Goal: Task Accomplishment & Management: Manage account settings

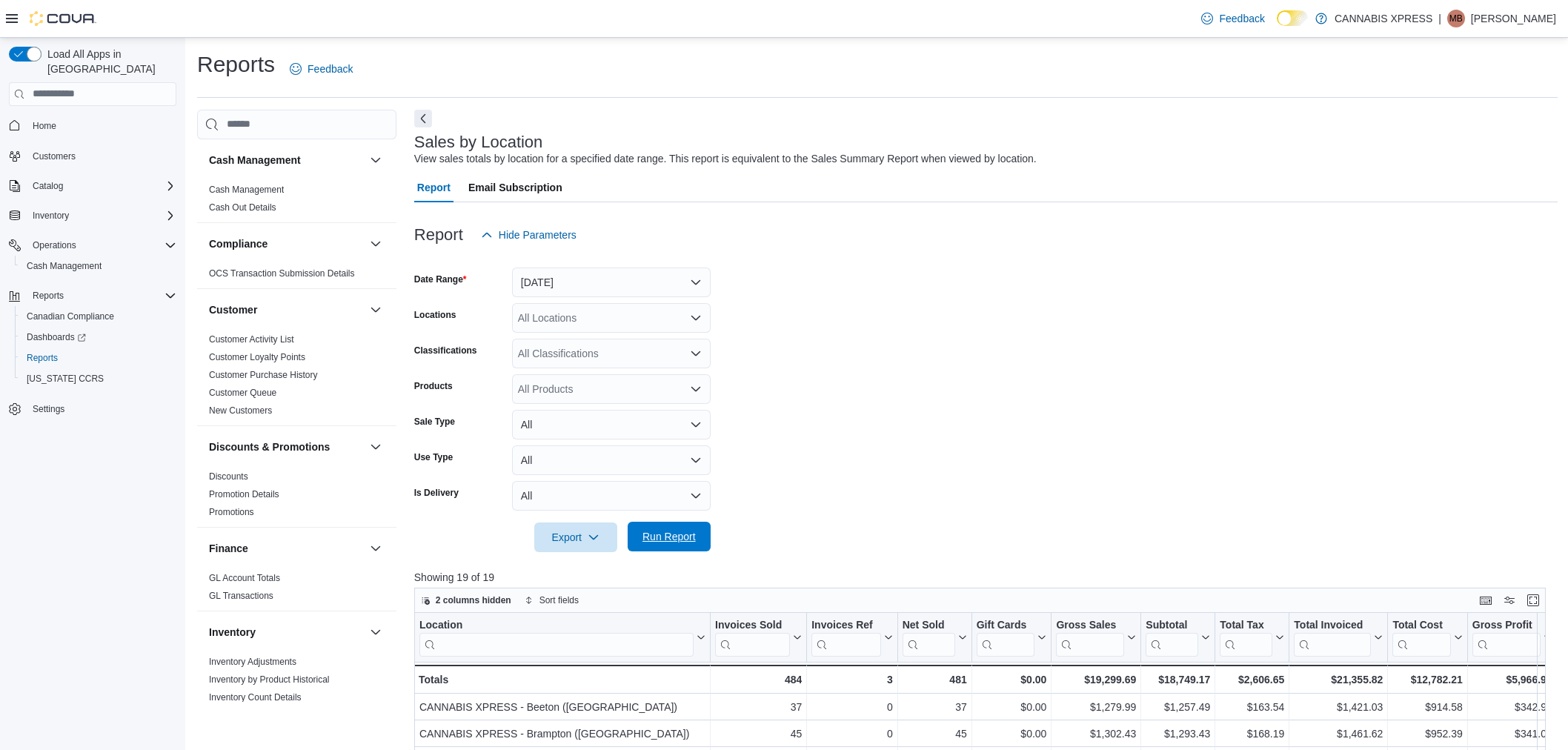
click at [676, 522] on span "Run Report" at bounding box center [669, 536] width 65 height 30
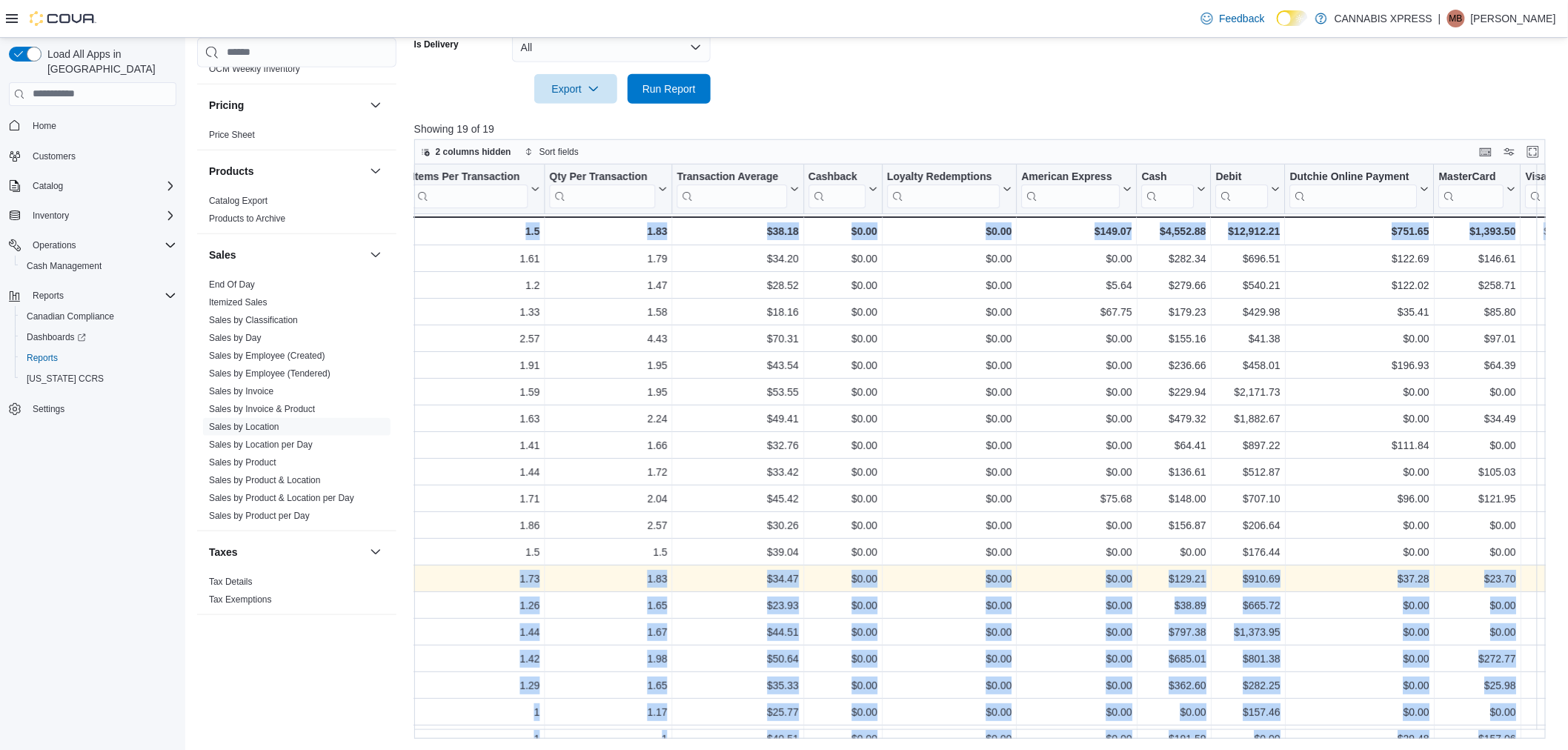
scroll to position [0, 1663]
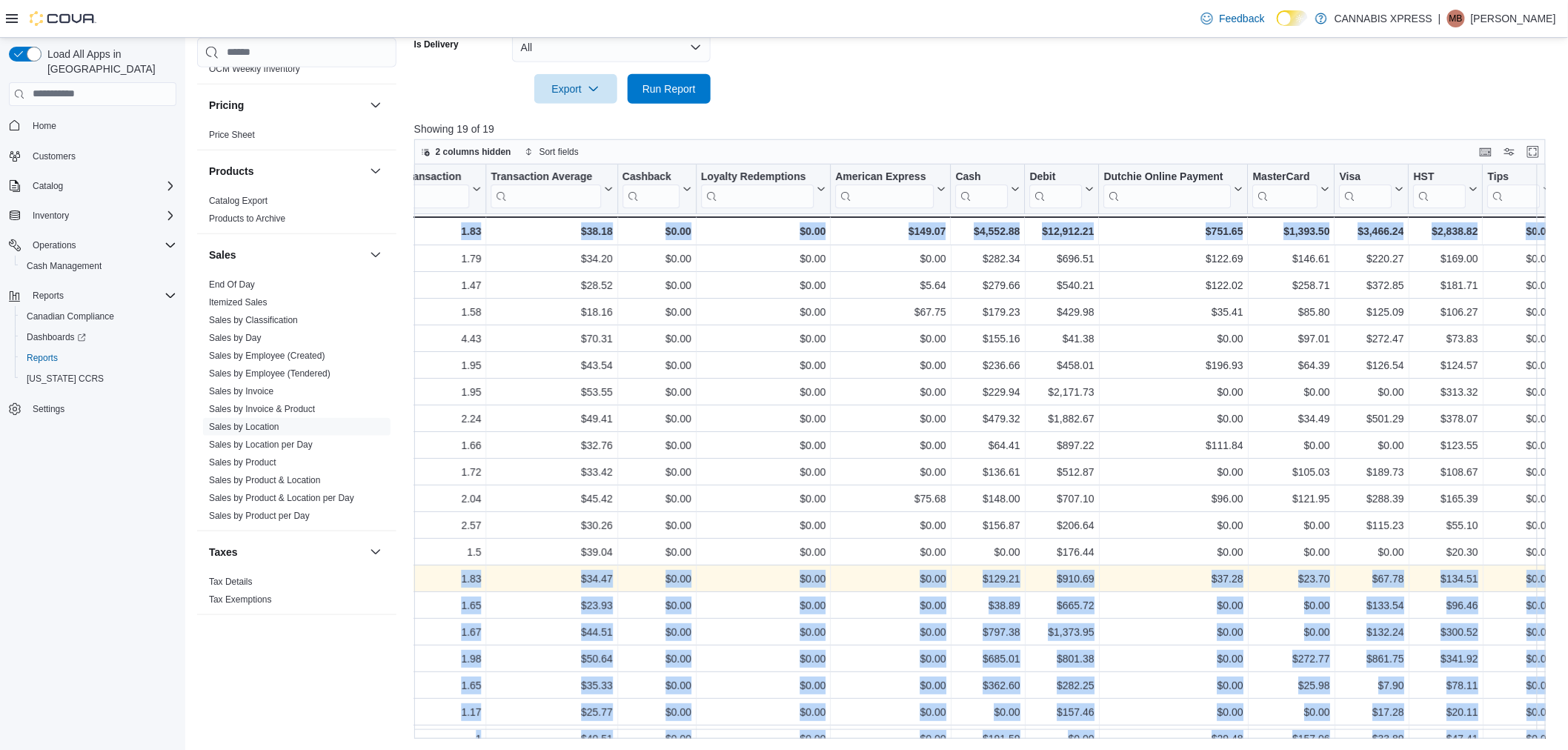
drag, startPoint x: 529, startPoint y: 578, endPoint x: 1612, endPoint y: 568, distance: 1083.0
click at [678, 95] on span "Run Report" at bounding box center [669, 88] width 65 height 30
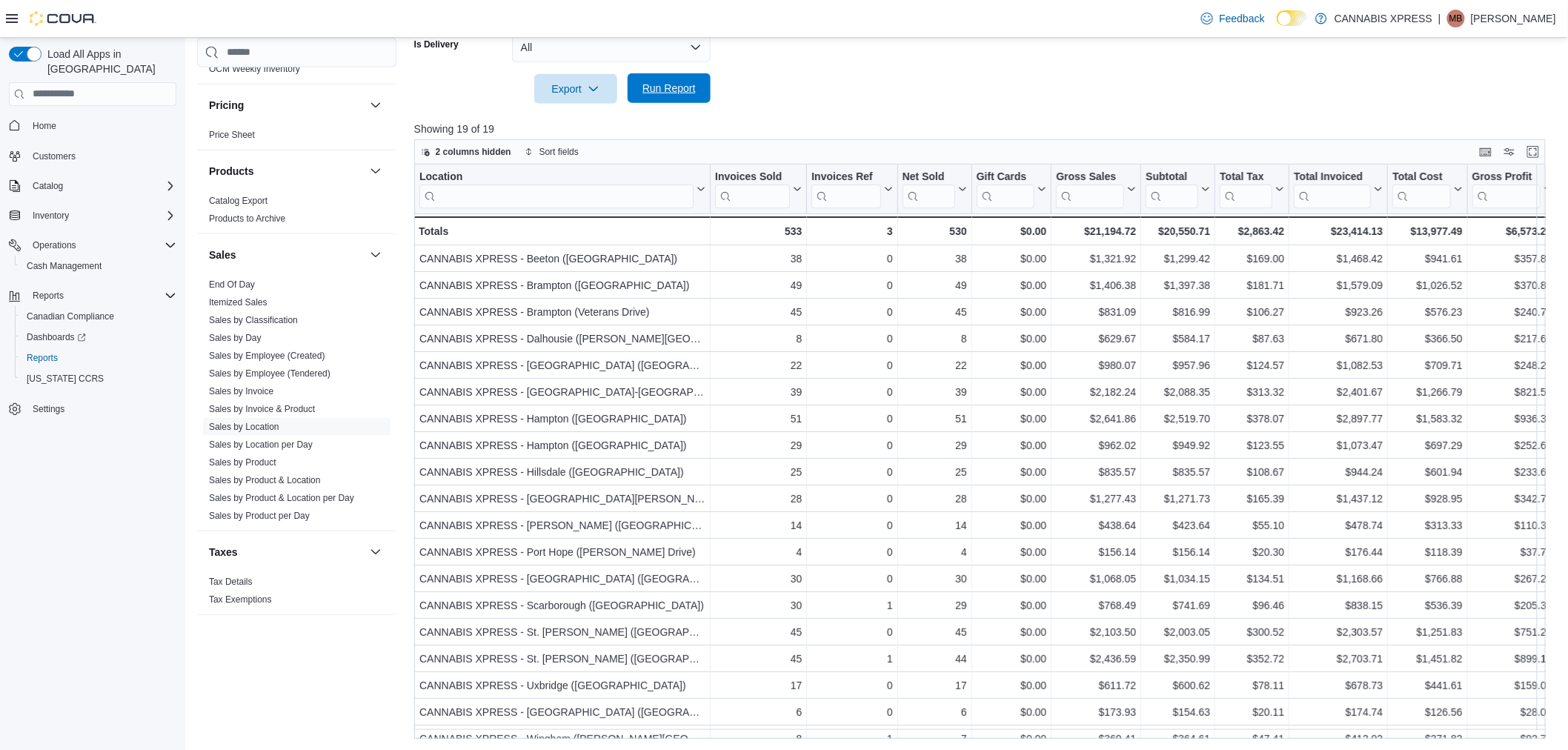
click at [677, 92] on span "Run Report" at bounding box center [669, 88] width 53 height 15
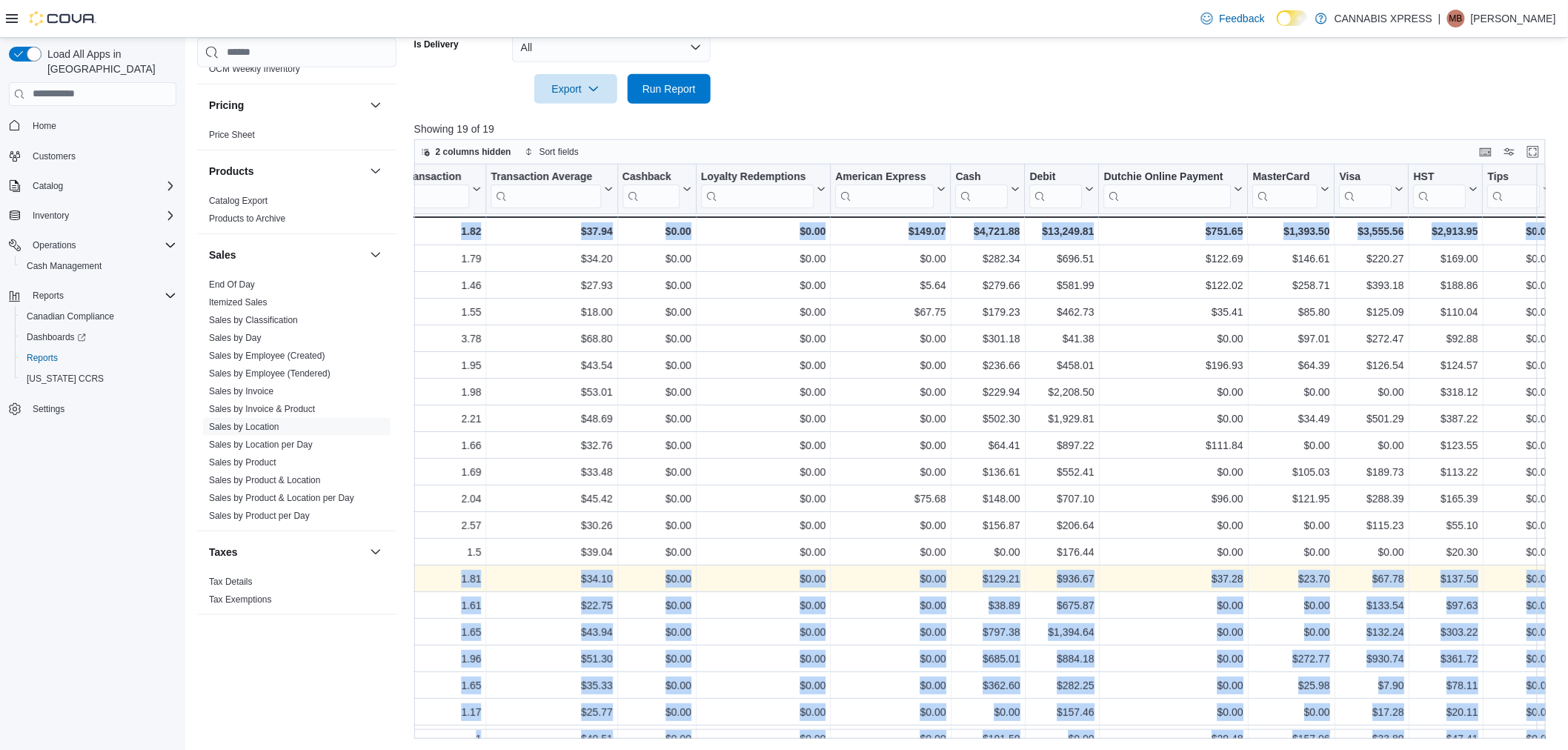
drag, startPoint x: 1310, startPoint y: 576, endPoint x: 1584, endPoint y: 574, distance: 274.0
click at [685, 77] on span "Run Report" at bounding box center [669, 88] width 65 height 30
drag, startPoint x: 509, startPoint y: 582, endPoint x: 1596, endPoint y: 576, distance: 1087.0
click at [675, 89] on span "Run Report" at bounding box center [669, 88] width 53 height 15
drag, startPoint x: 461, startPoint y: 573, endPoint x: 1628, endPoint y: 558, distance: 1167.1
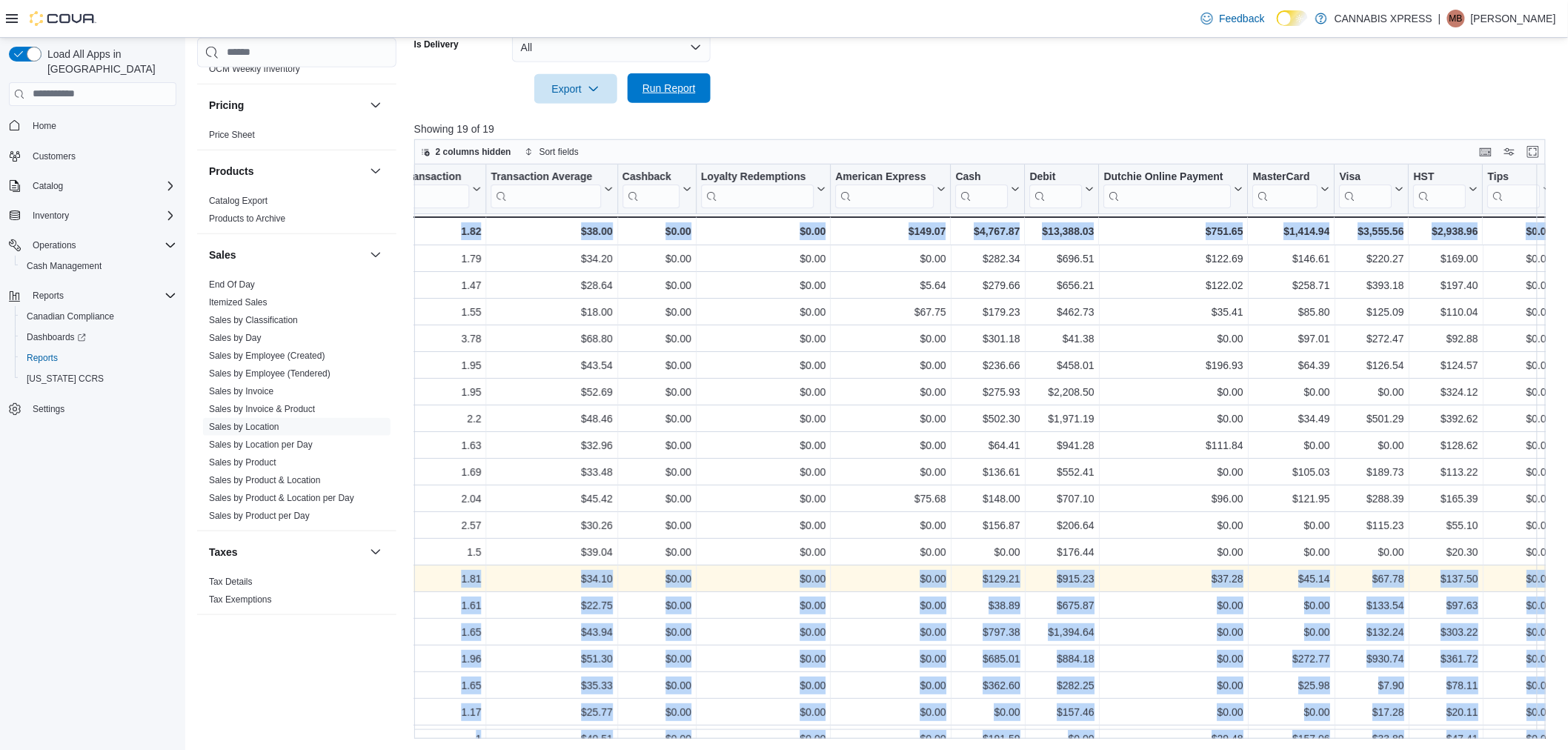
click at [663, 92] on span "Run Report" at bounding box center [669, 88] width 53 height 15
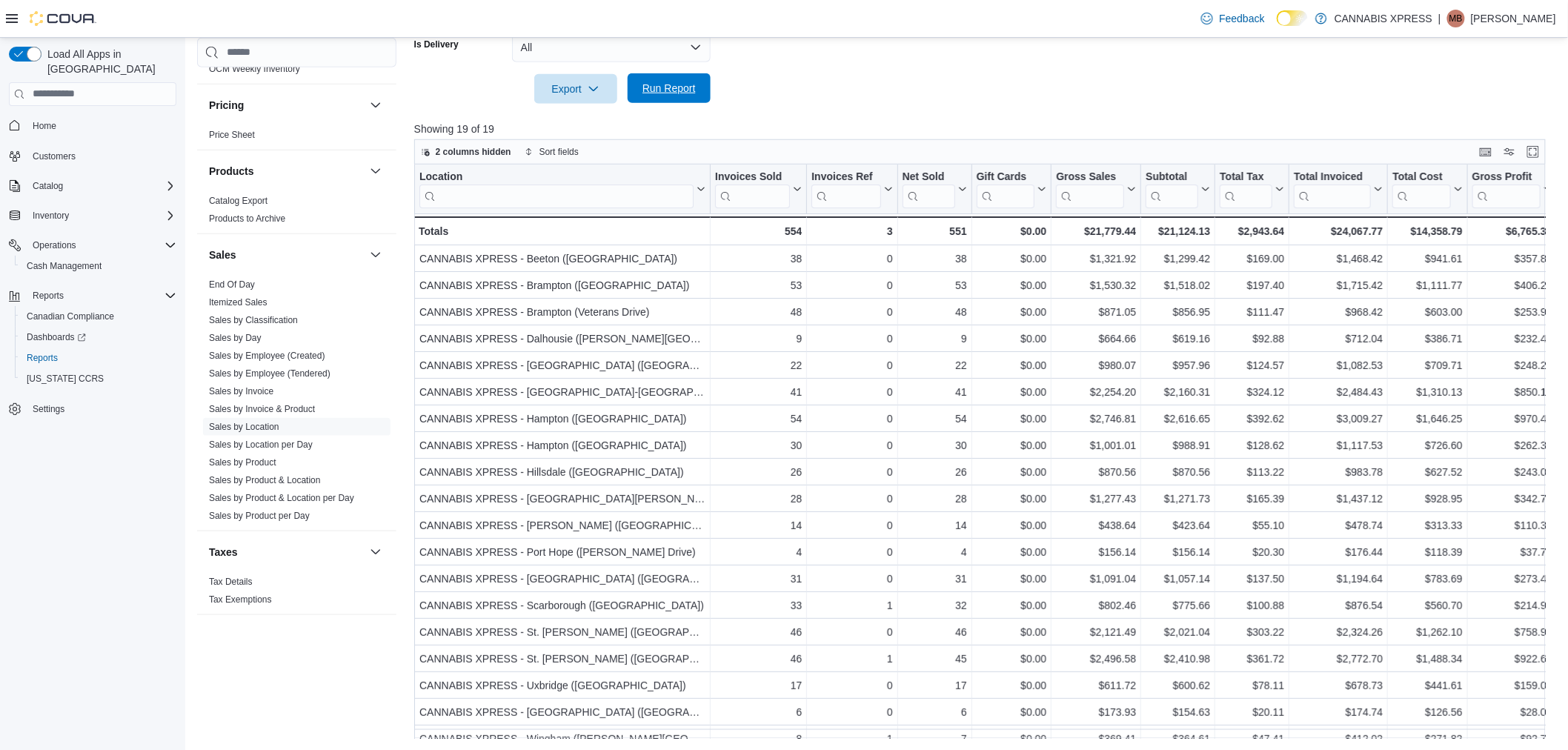
click at [646, 96] on span "Run Report" at bounding box center [669, 88] width 65 height 30
click at [663, 93] on span "Run Report" at bounding box center [669, 88] width 53 height 15
click at [648, 93] on span "Run Report" at bounding box center [669, 88] width 53 height 15
click at [653, 90] on span "Run Report" at bounding box center [669, 88] width 53 height 15
click at [664, 85] on span "Run Report" at bounding box center [669, 88] width 53 height 15
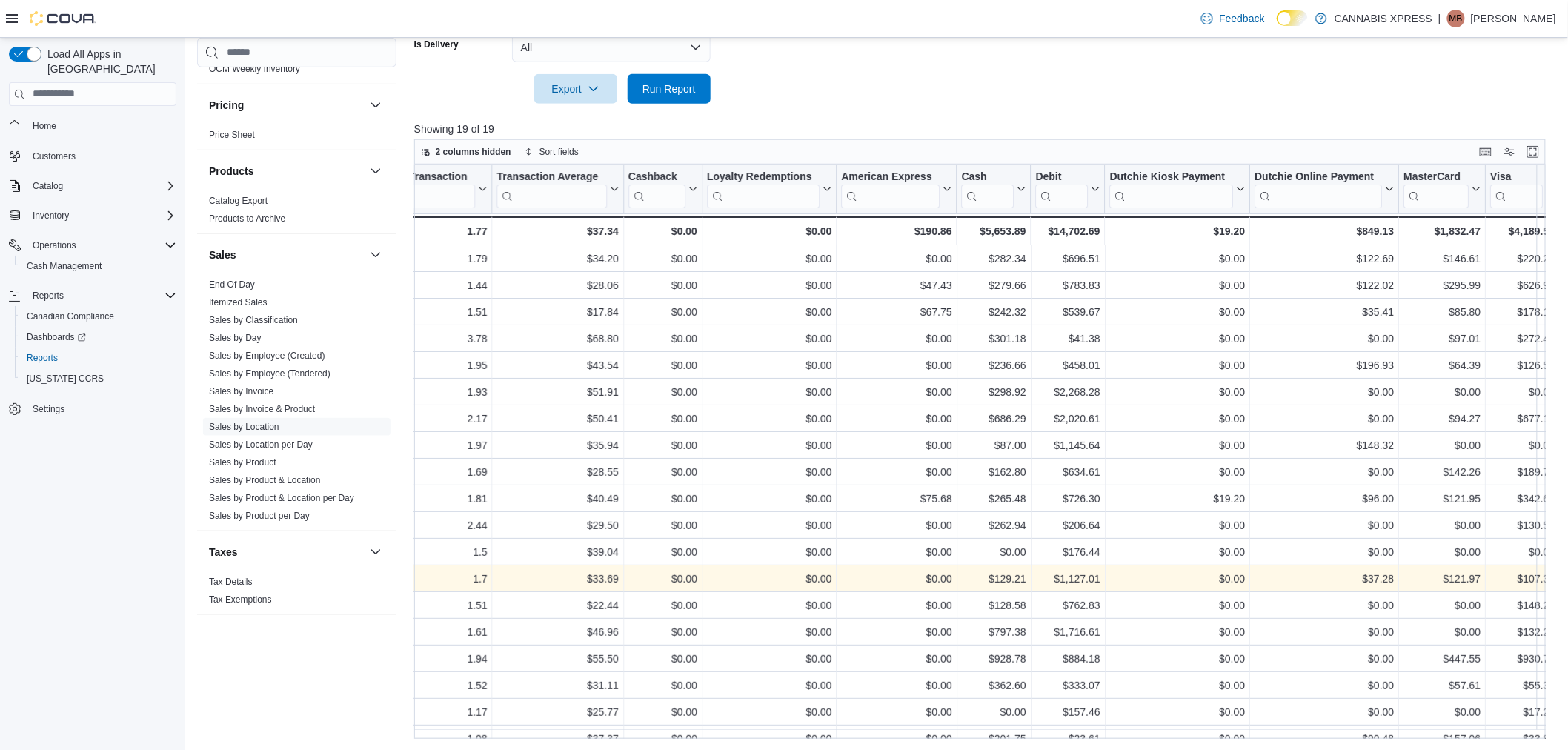
scroll to position [0, 1808]
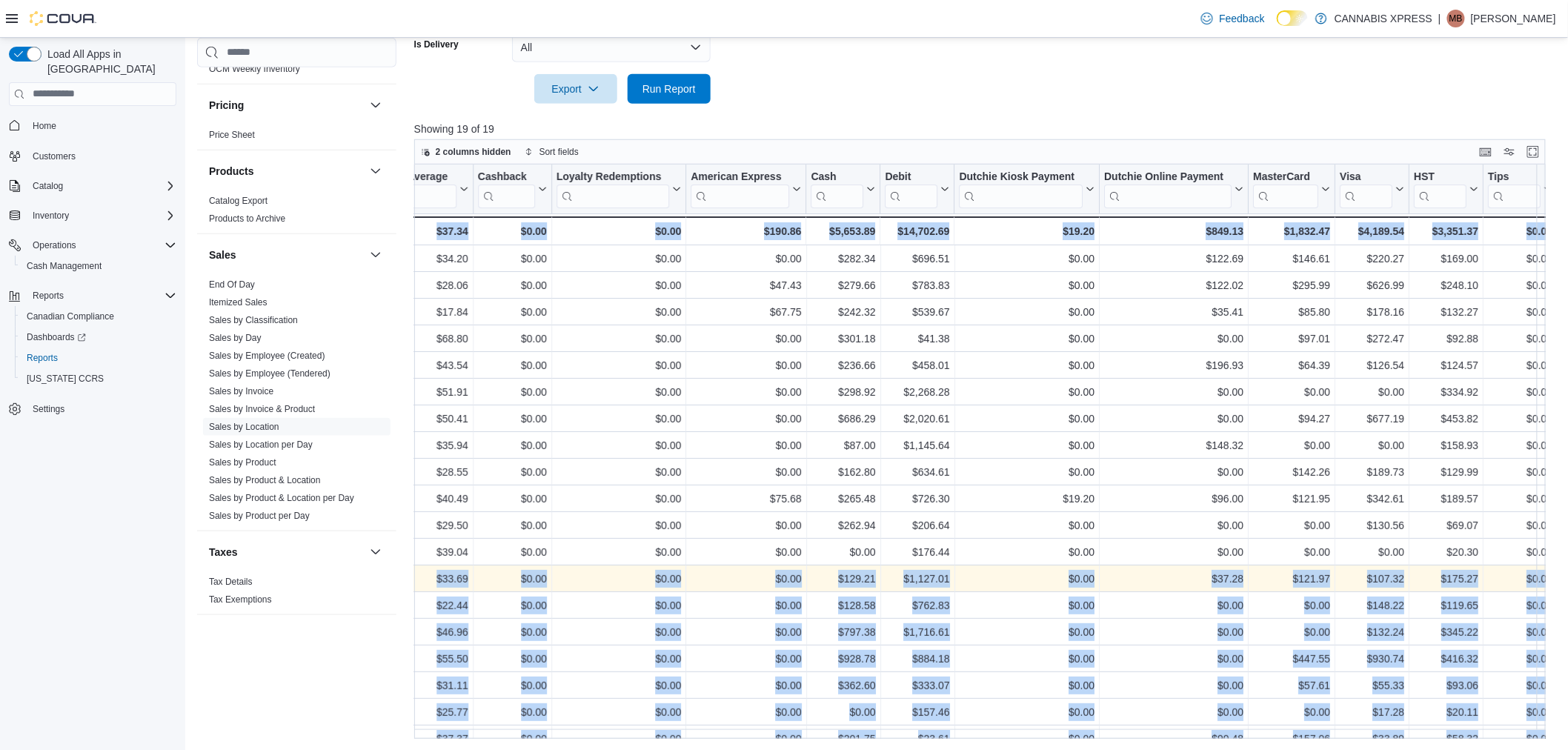
drag, startPoint x: 740, startPoint y: 572, endPoint x: 1580, endPoint y: 576, distance: 840.0
click at [680, 84] on span "Run Report" at bounding box center [669, 88] width 53 height 15
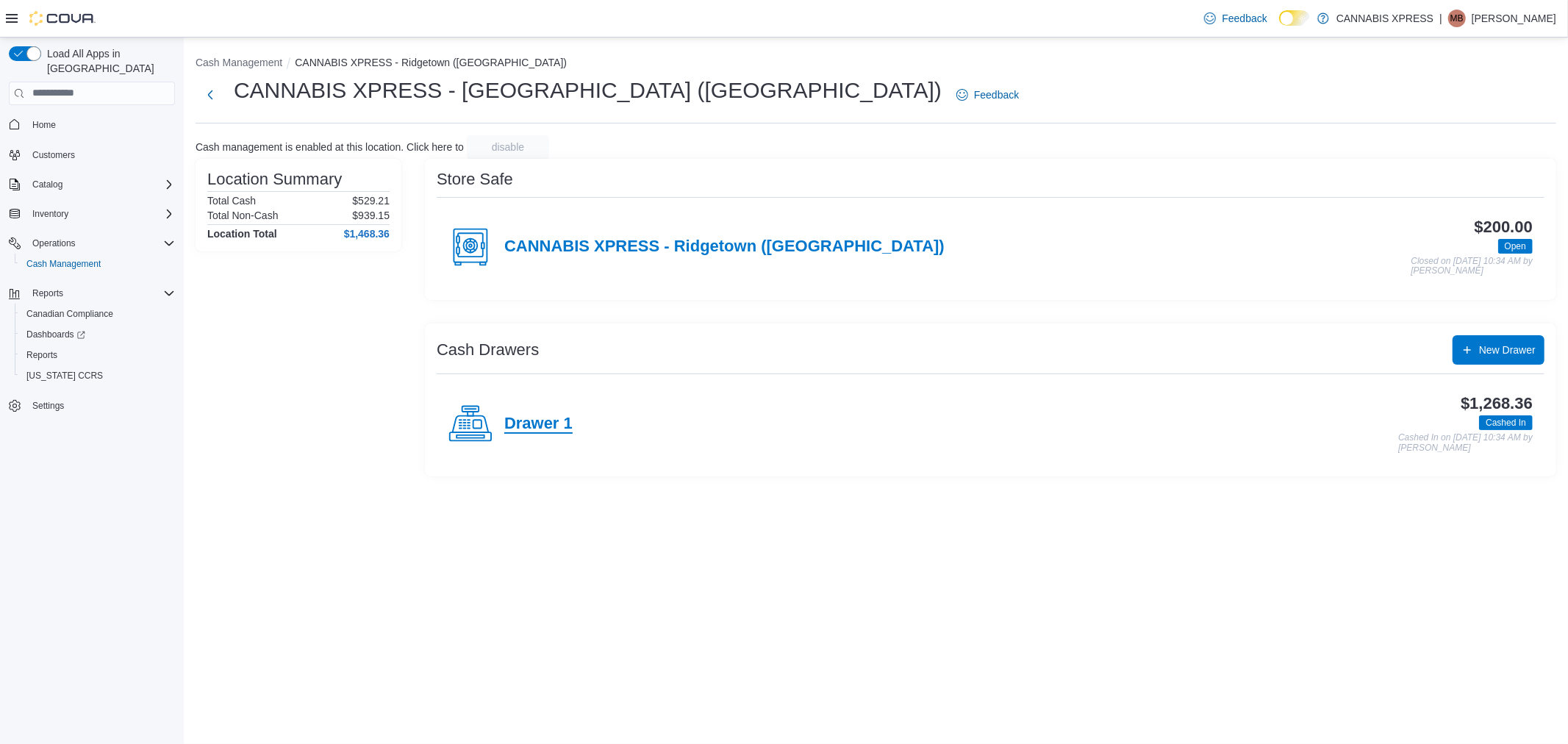
click at [566, 427] on h4 "Drawer 1" at bounding box center [538, 424] width 68 height 19
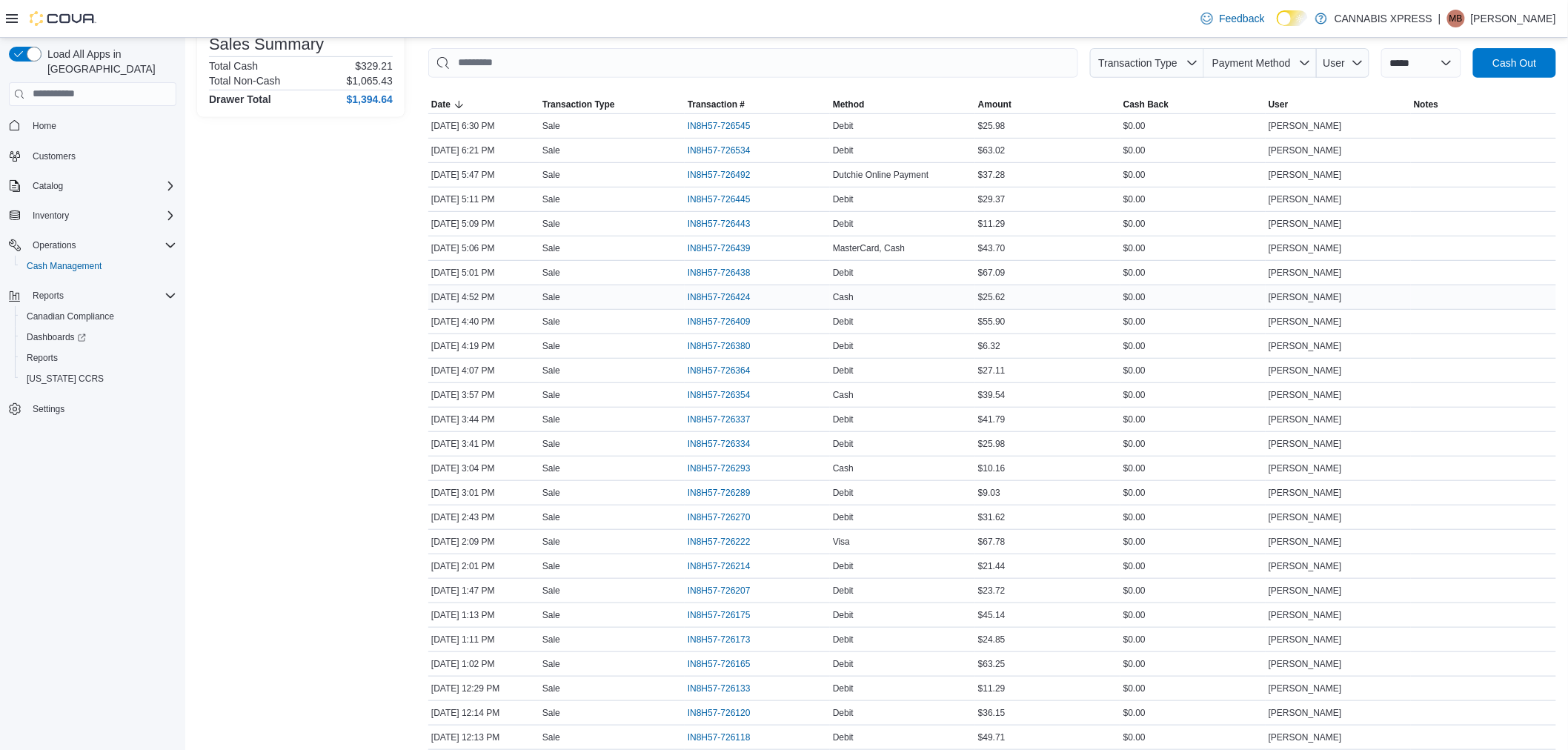
scroll to position [246, 0]
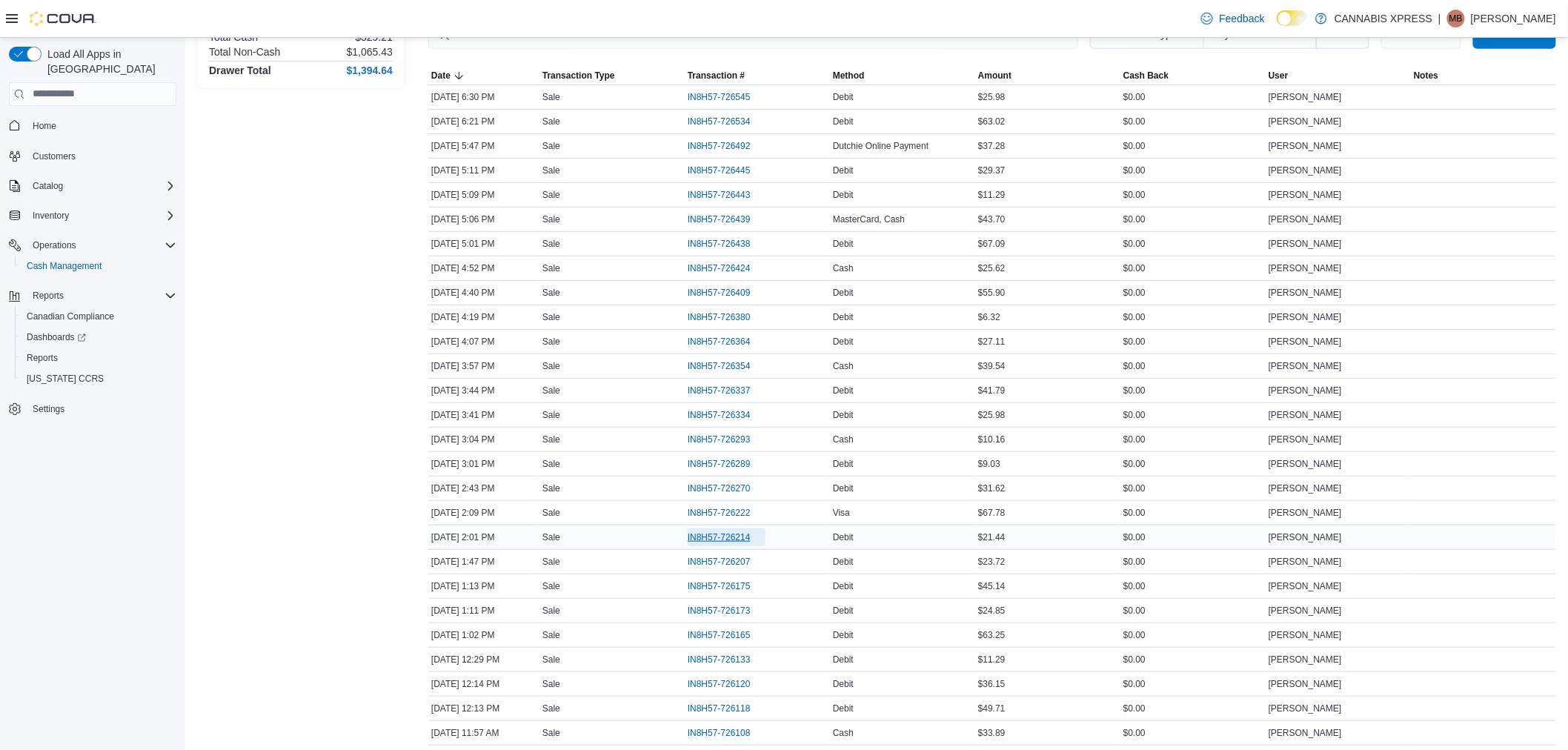
click at [727, 539] on span "IN8H57-726214" at bounding box center [719, 536] width 63 height 12
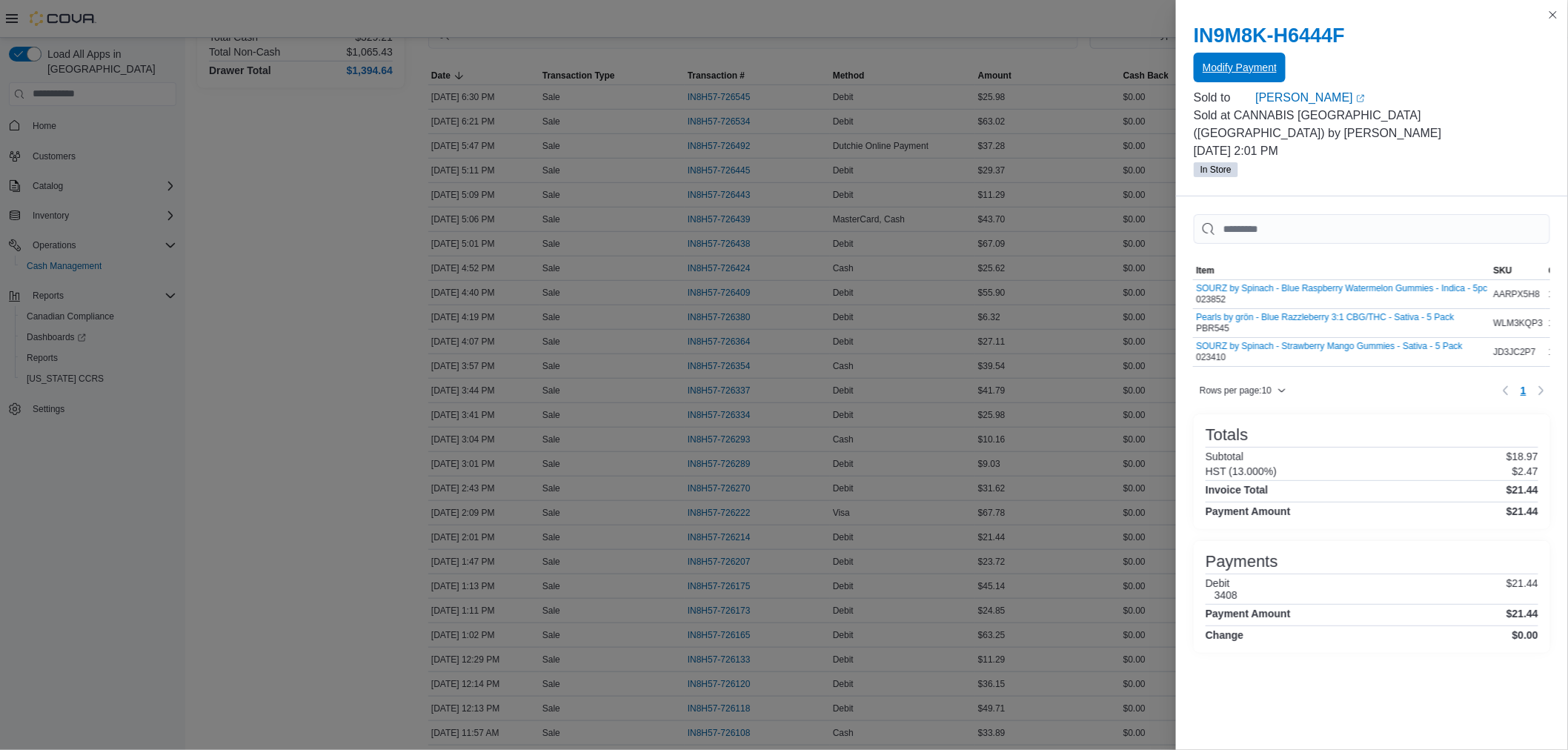
click at [1269, 67] on span "Modify Payment" at bounding box center [1240, 67] width 74 height 15
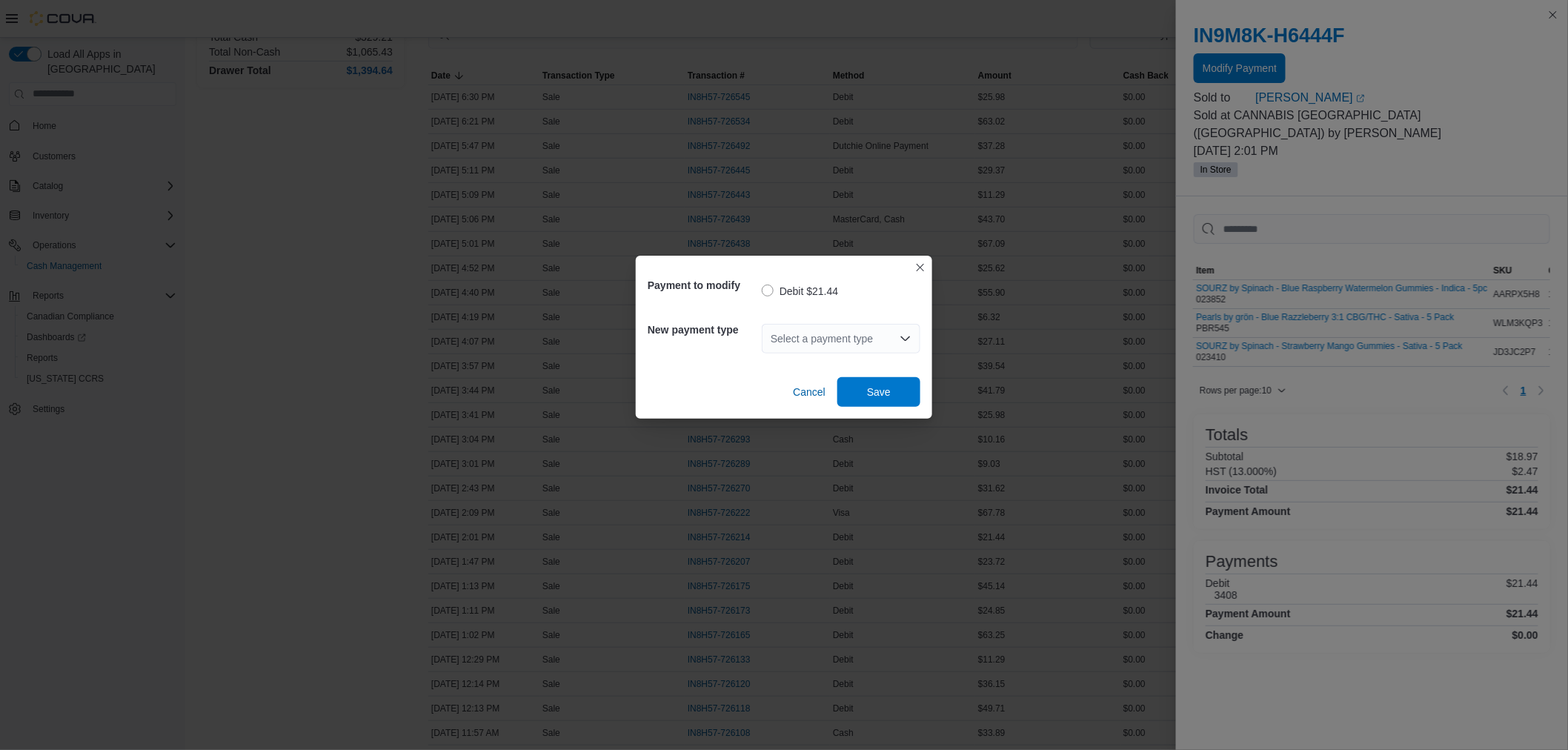
click at [859, 350] on div "Select a payment type" at bounding box center [841, 339] width 159 height 30
type input "***"
click at [848, 368] on span "Mas terCard" at bounding box center [849, 364] width 123 height 15
click at [887, 394] on span "Save" at bounding box center [879, 391] width 23 height 15
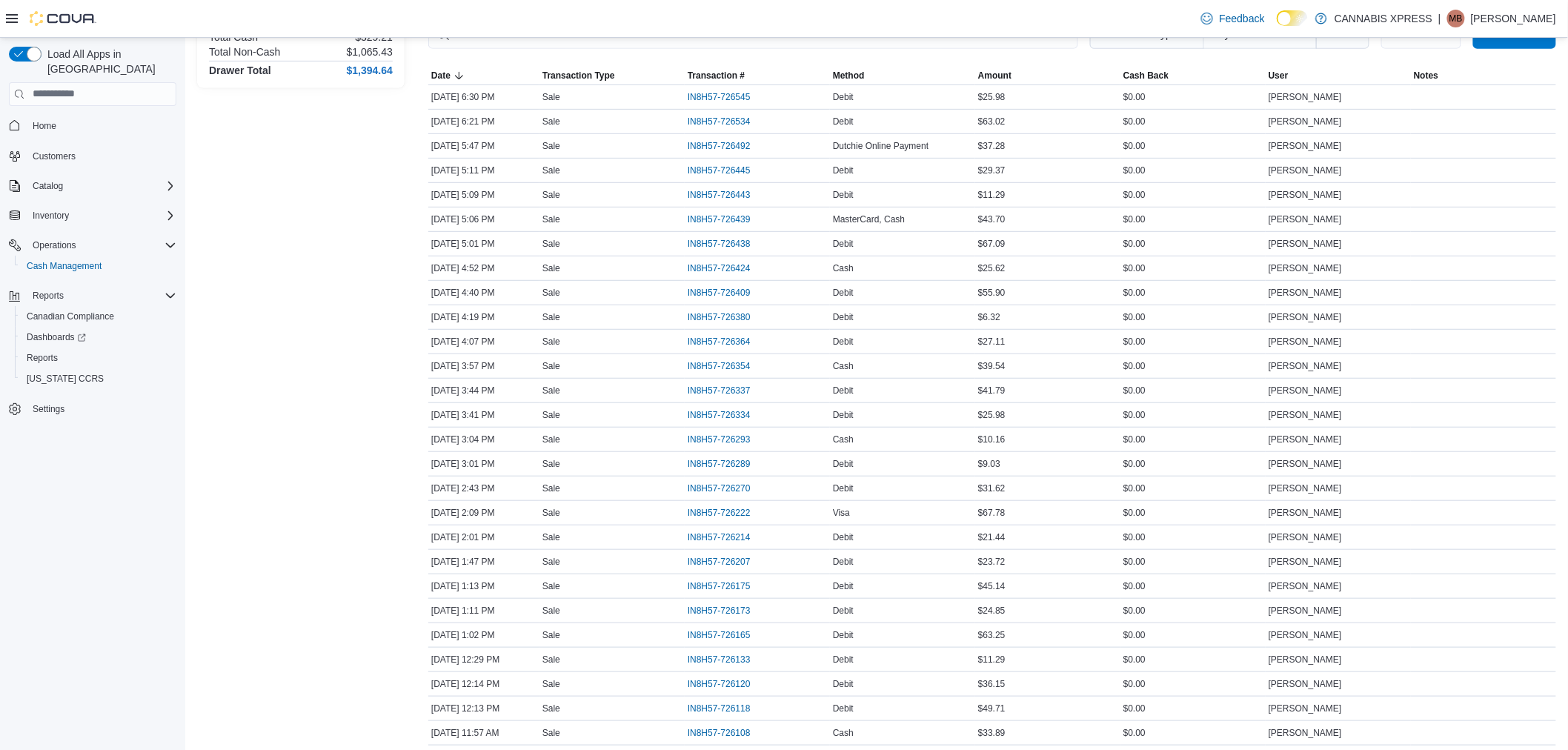
scroll to position [0, 0]
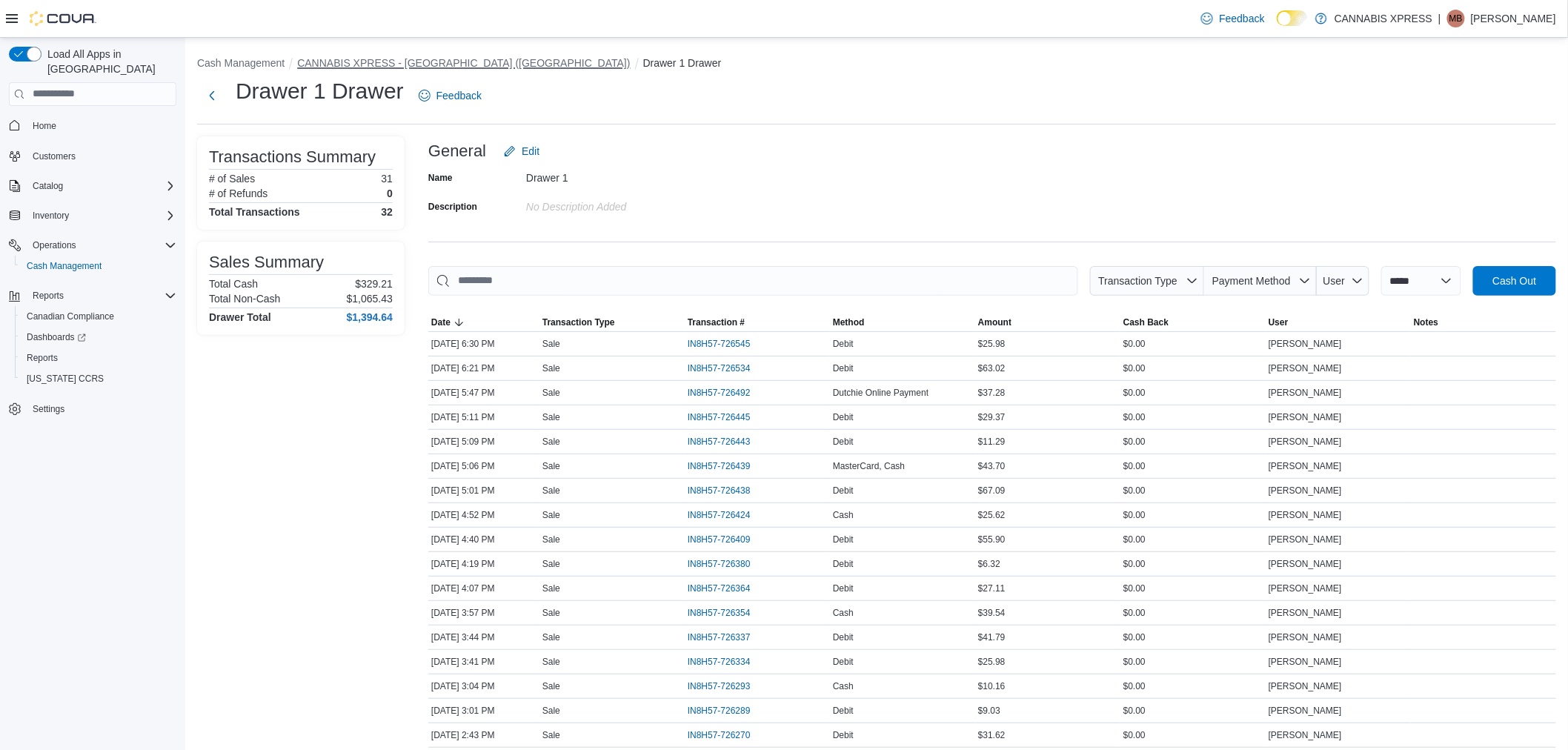
click at [453, 63] on button "CANNABIS XPRESS - [GEOGRAPHIC_DATA] ([GEOGRAPHIC_DATA])" at bounding box center [463, 63] width 332 height 12
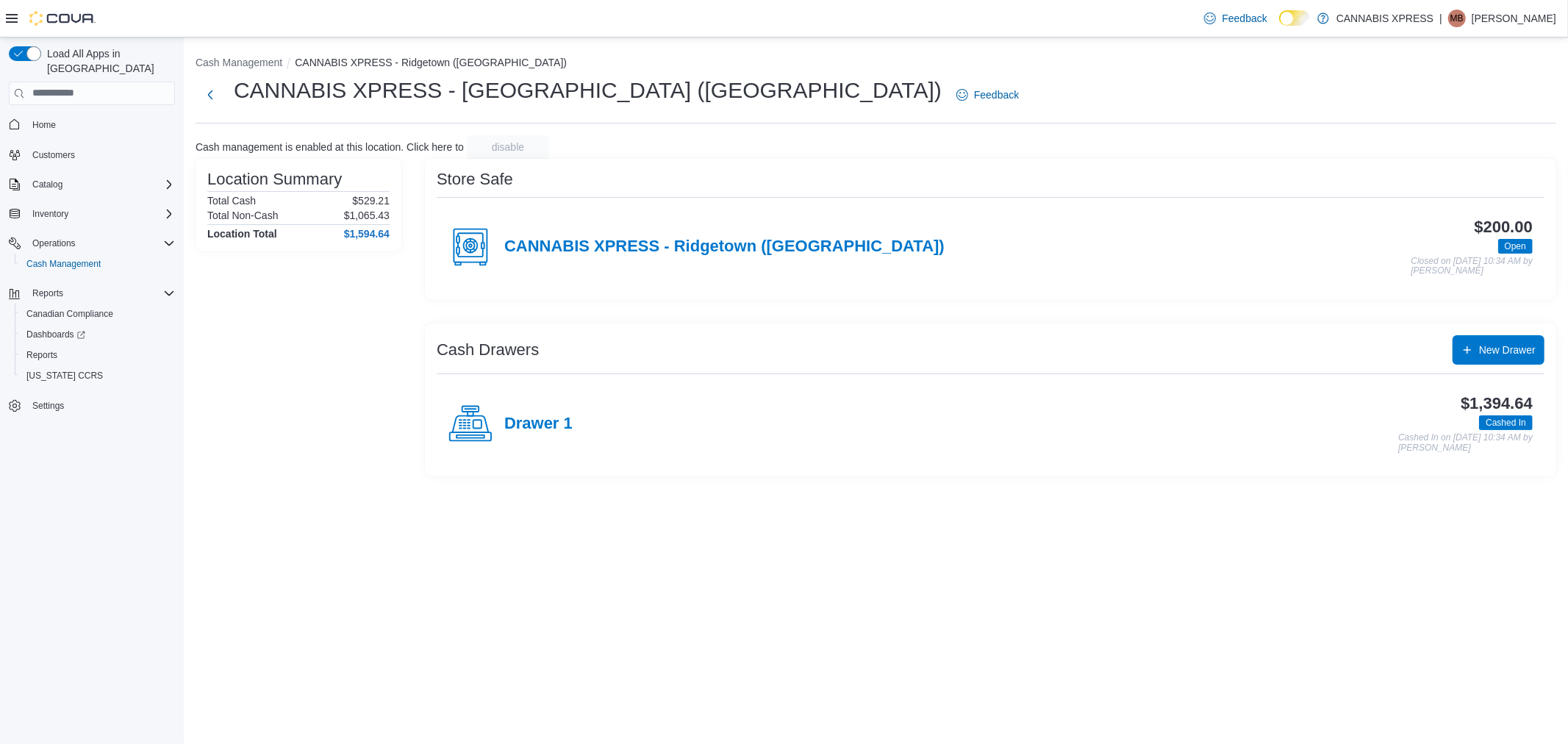
click at [538, 410] on div "Drawer 1" at bounding box center [511, 424] width 124 height 44
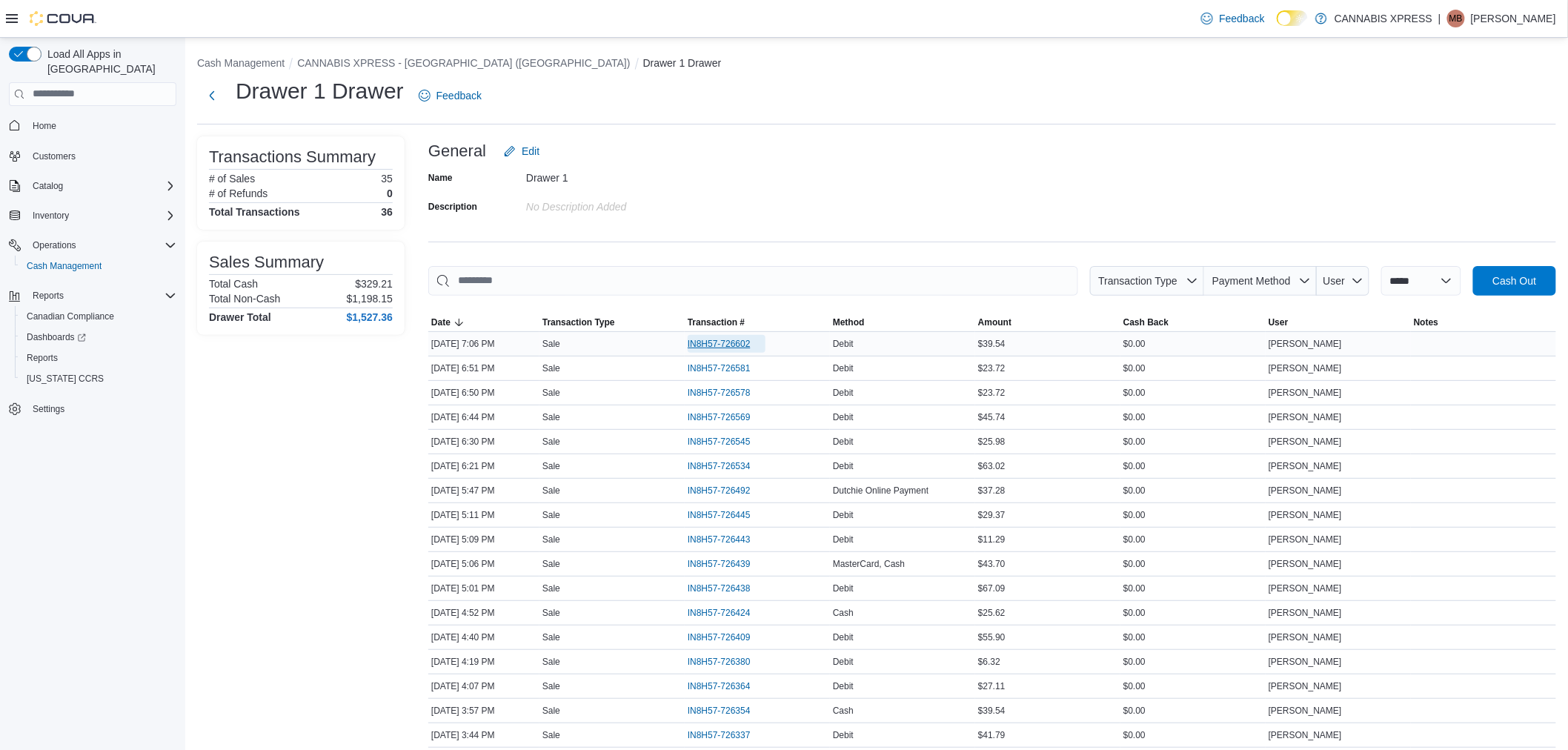
click at [737, 336] on span "IN8H57-726602" at bounding box center [726, 343] width 77 height 18
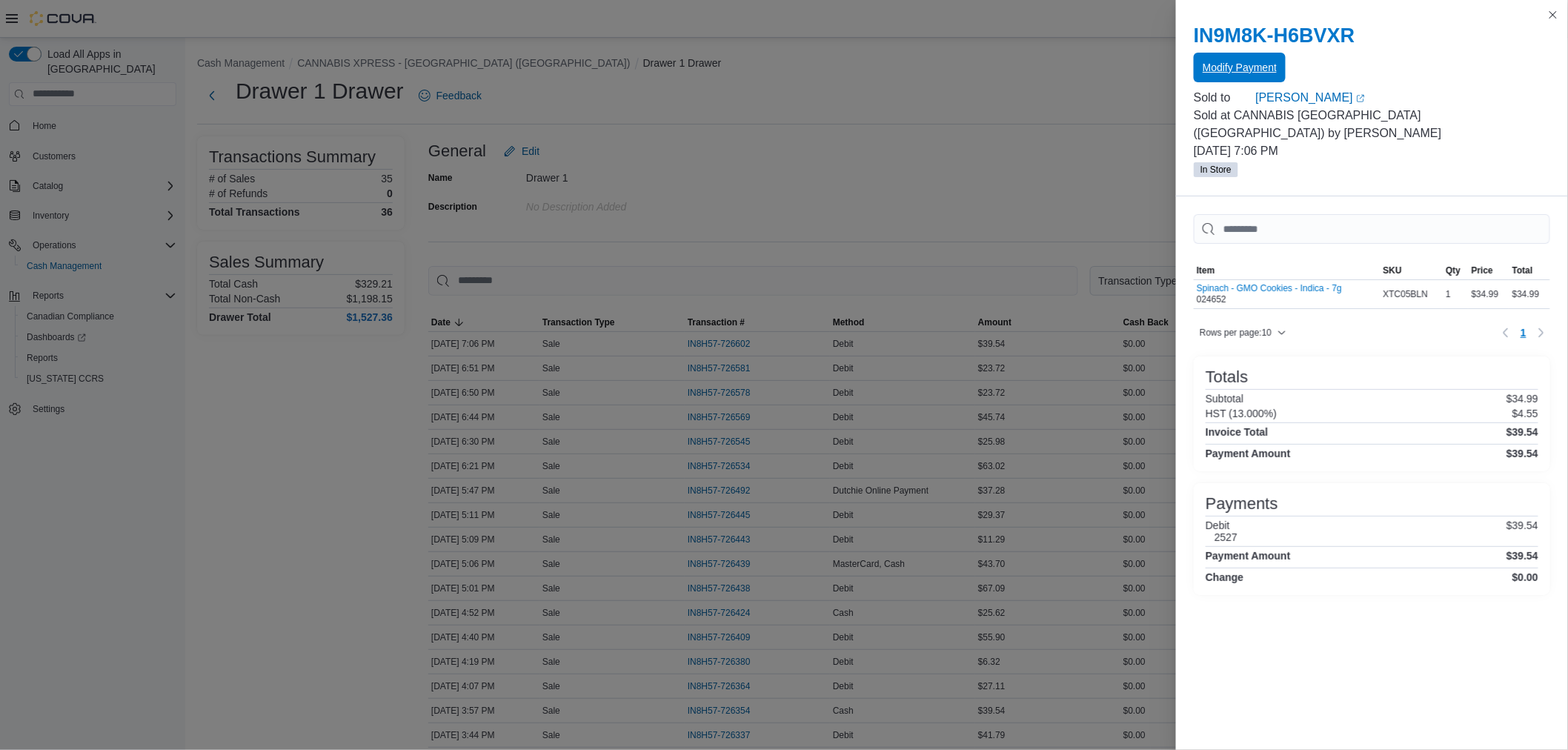
click at [1228, 70] on span "Modify Payment" at bounding box center [1240, 67] width 74 height 15
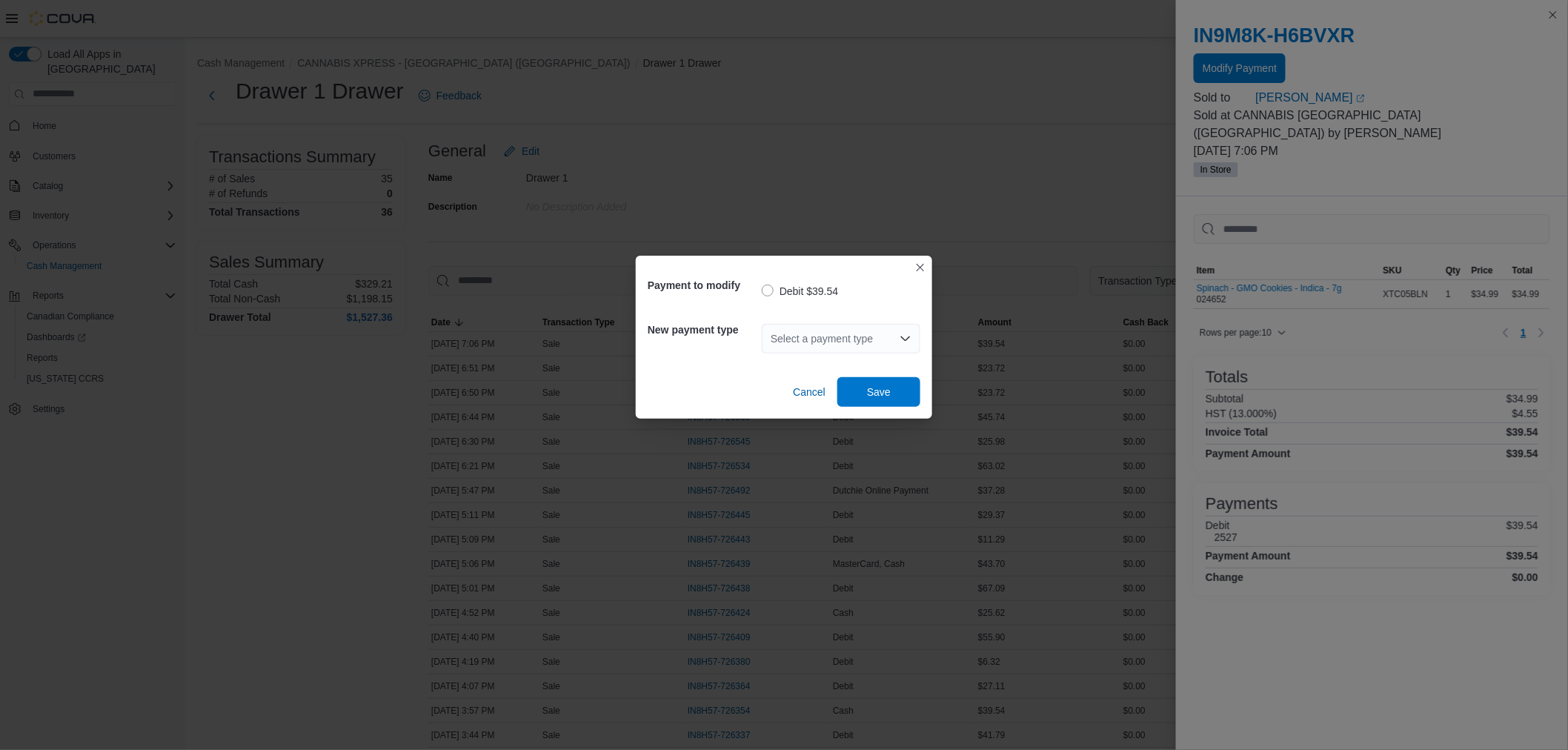
click at [780, 337] on div "Select a payment type" at bounding box center [841, 339] width 159 height 30
type input "*"
click at [786, 365] on span "V isa" at bounding box center [841, 364] width 141 height 15
click at [897, 396] on span "Save" at bounding box center [878, 391] width 65 height 30
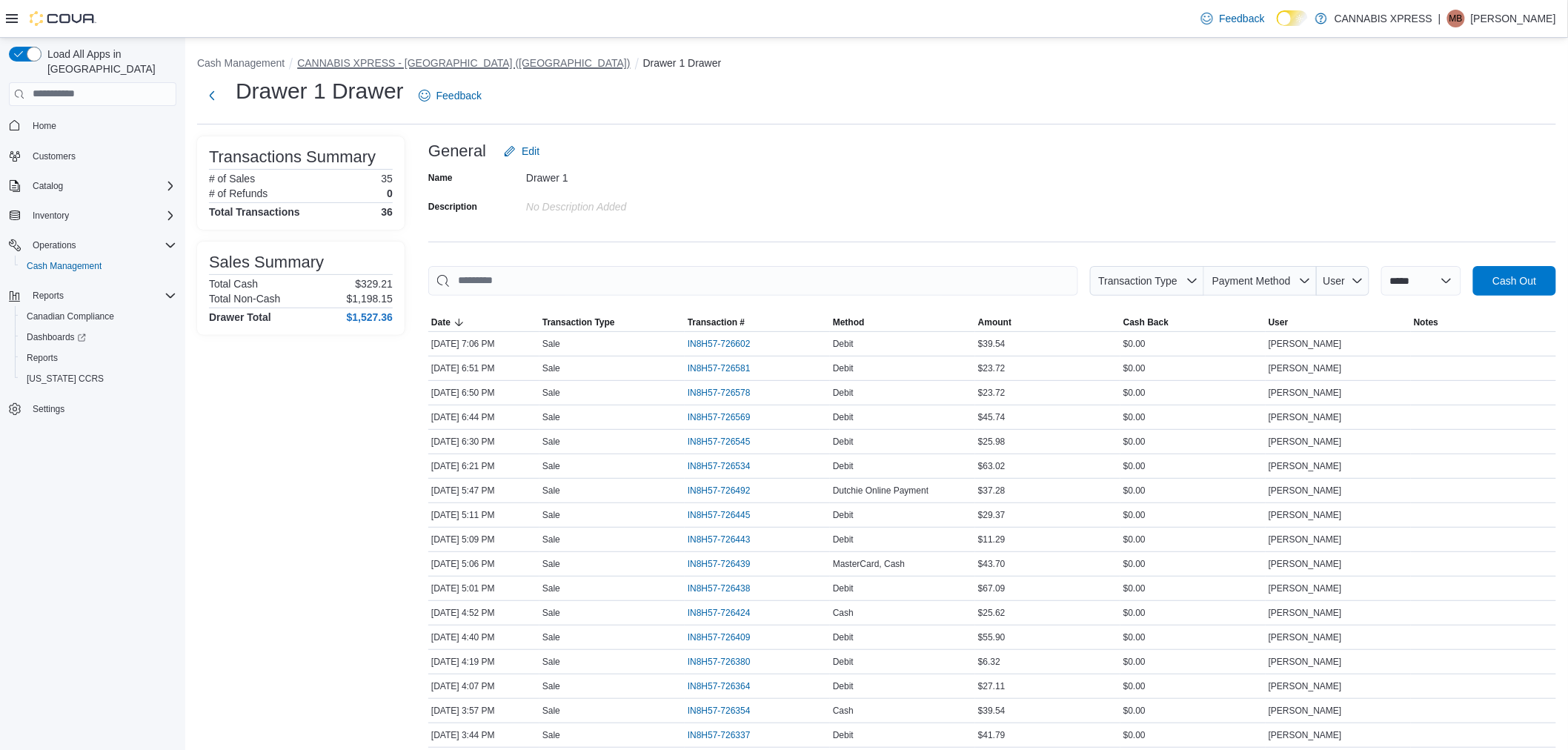
click at [494, 67] on button "CANNABIS XPRESS - [GEOGRAPHIC_DATA] ([GEOGRAPHIC_DATA])" at bounding box center [463, 63] width 332 height 12
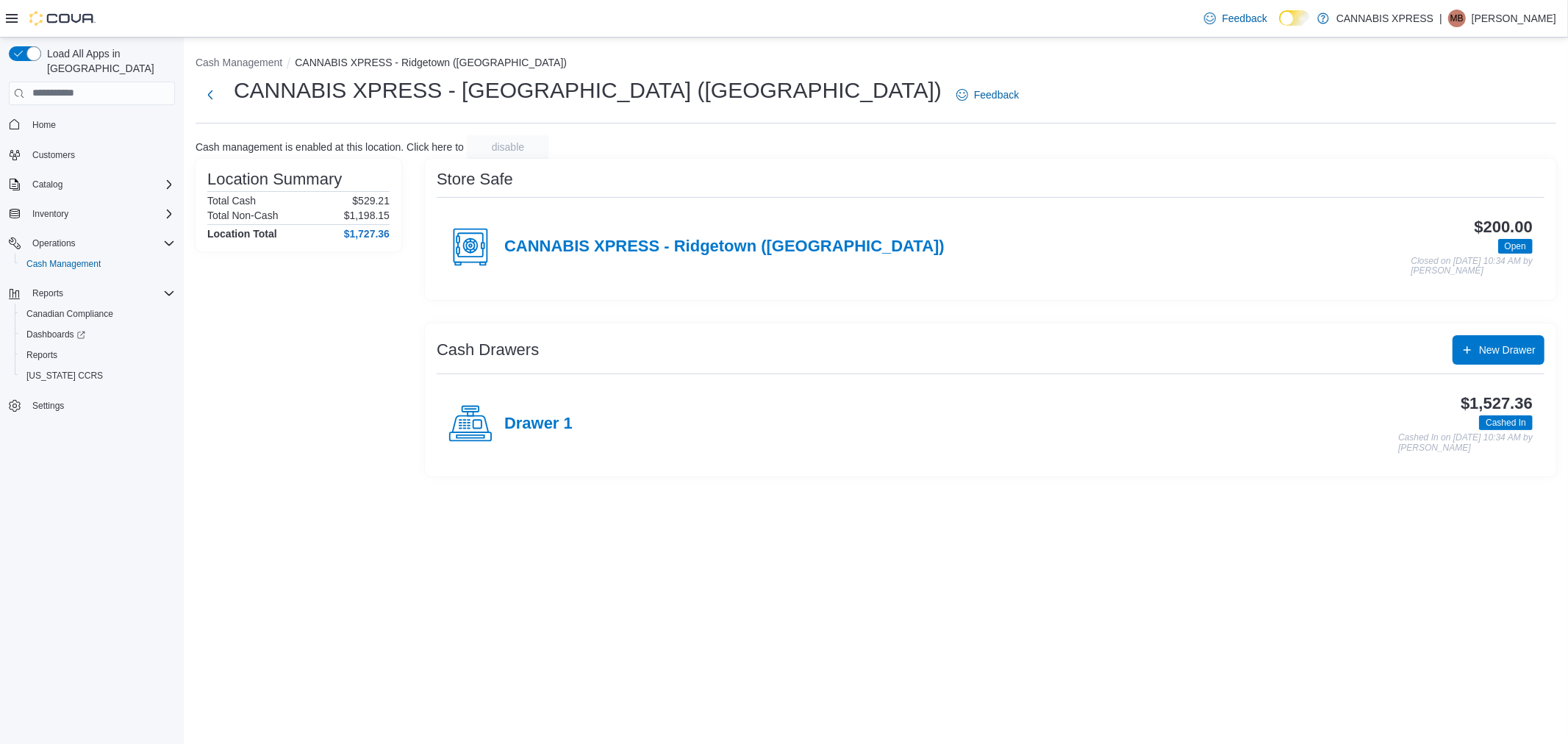
click at [547, 434] on div "Drawer 1" at bounding box center [511, 424] width 124 height 44
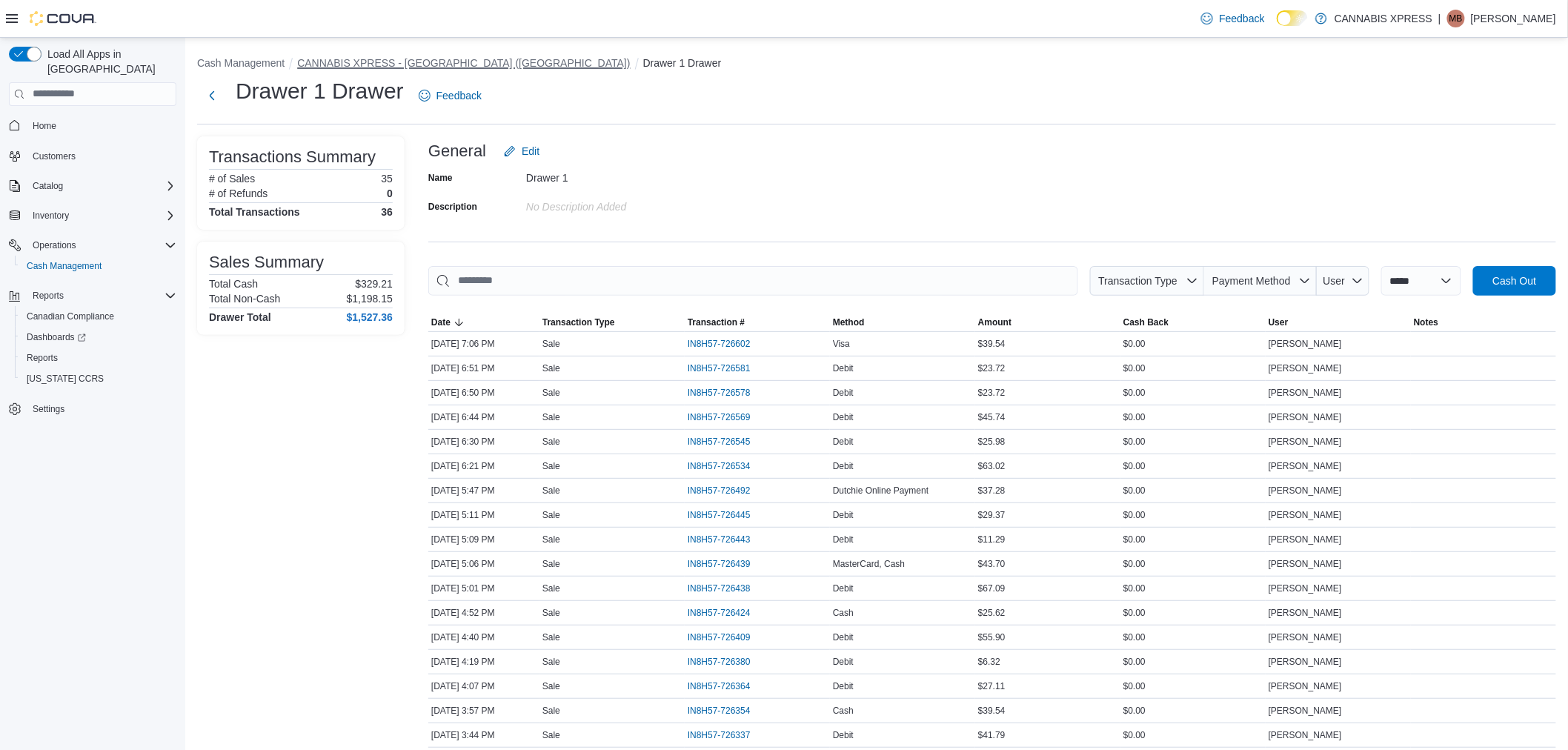
click at [368, 57] on button "CANNABIS XPRESS - [GEOGRAPHIC_DATA] ([GEOGRAPHIC_DATA])" at bounding box center [463, 63] width 332 height 12
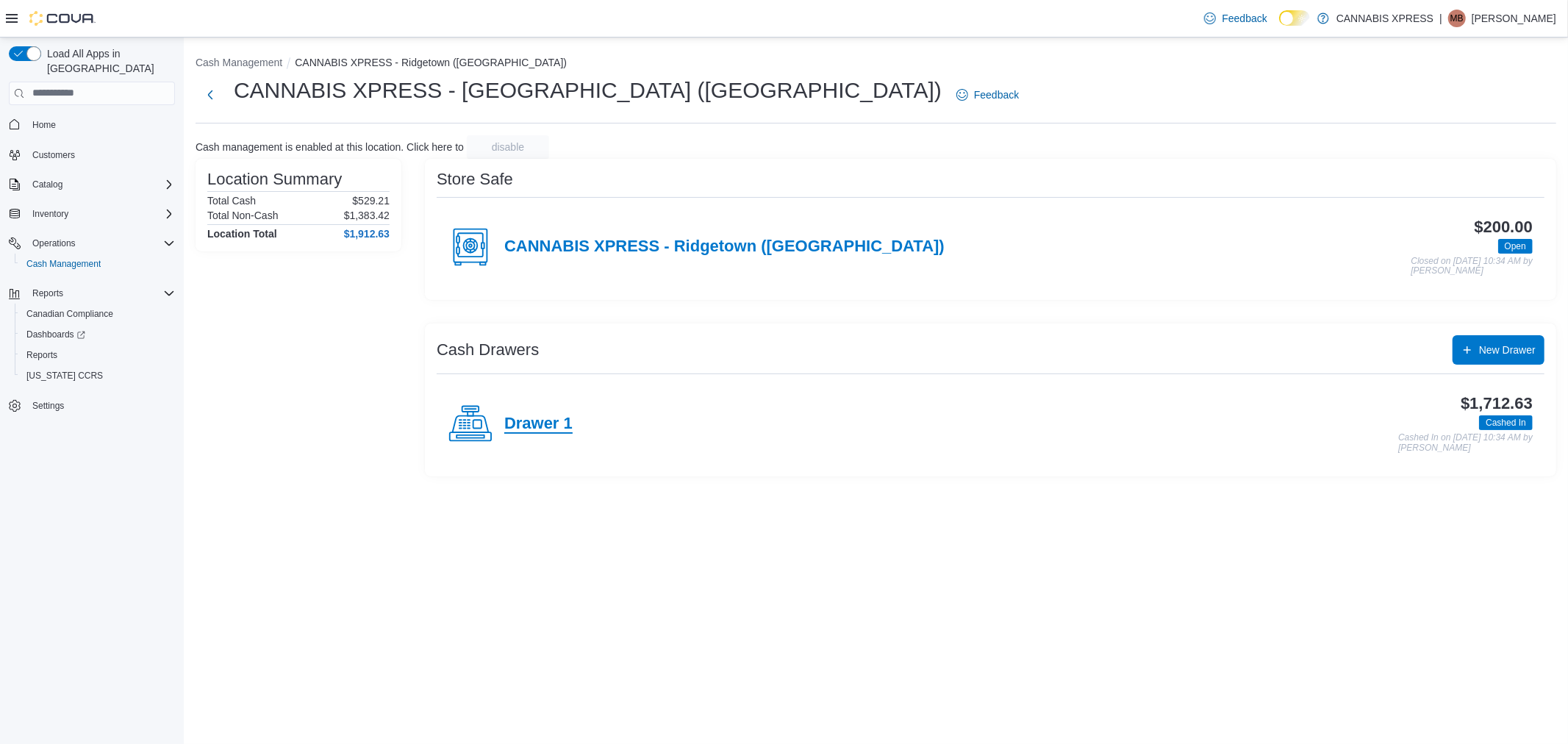
click at [555, 425] on h4 "Drawer 1" at bounding box center [538, 424] width 68 height 19
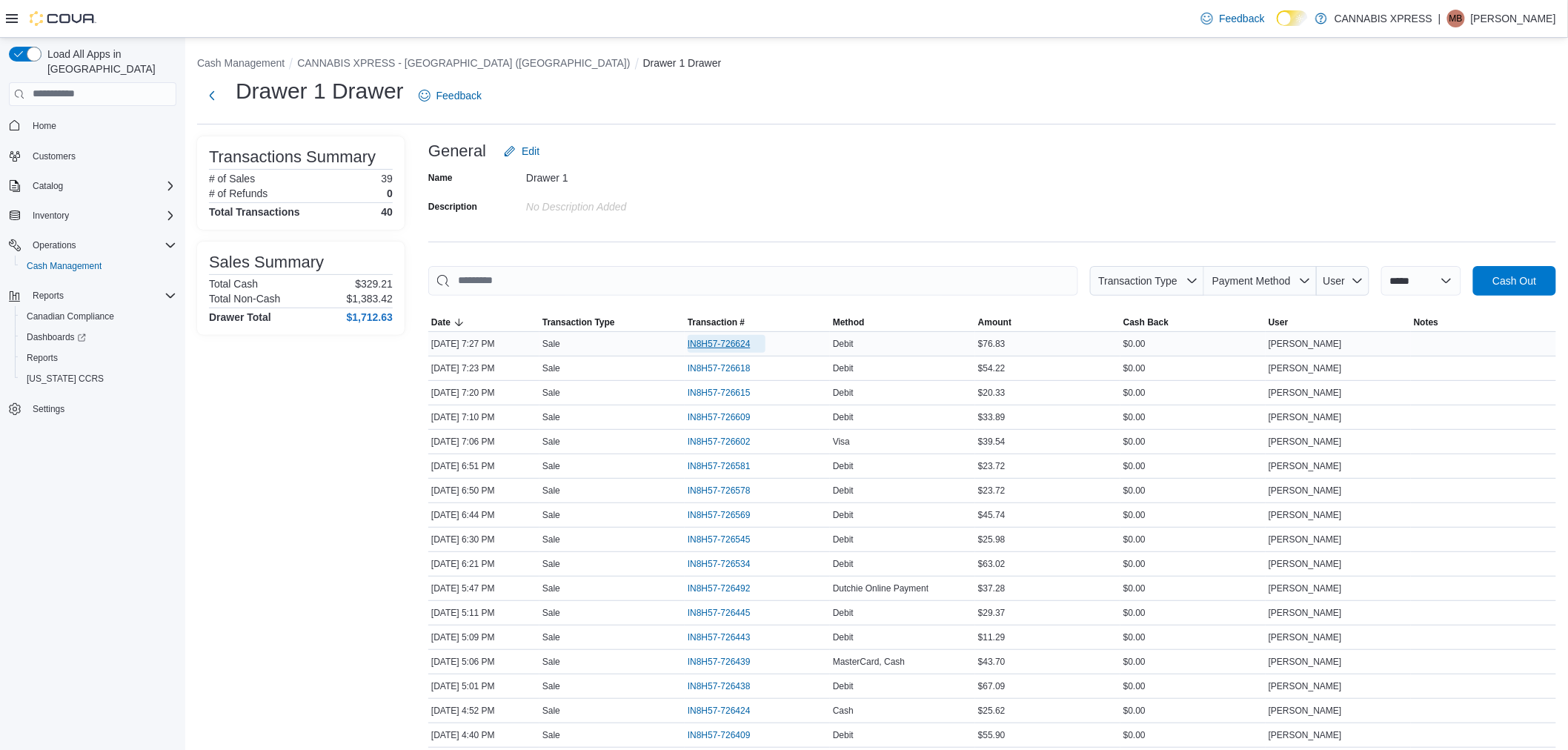
click at [751, 344] on span "IN8H57-726624" at bounding box center [719, 343] width 63 height 12
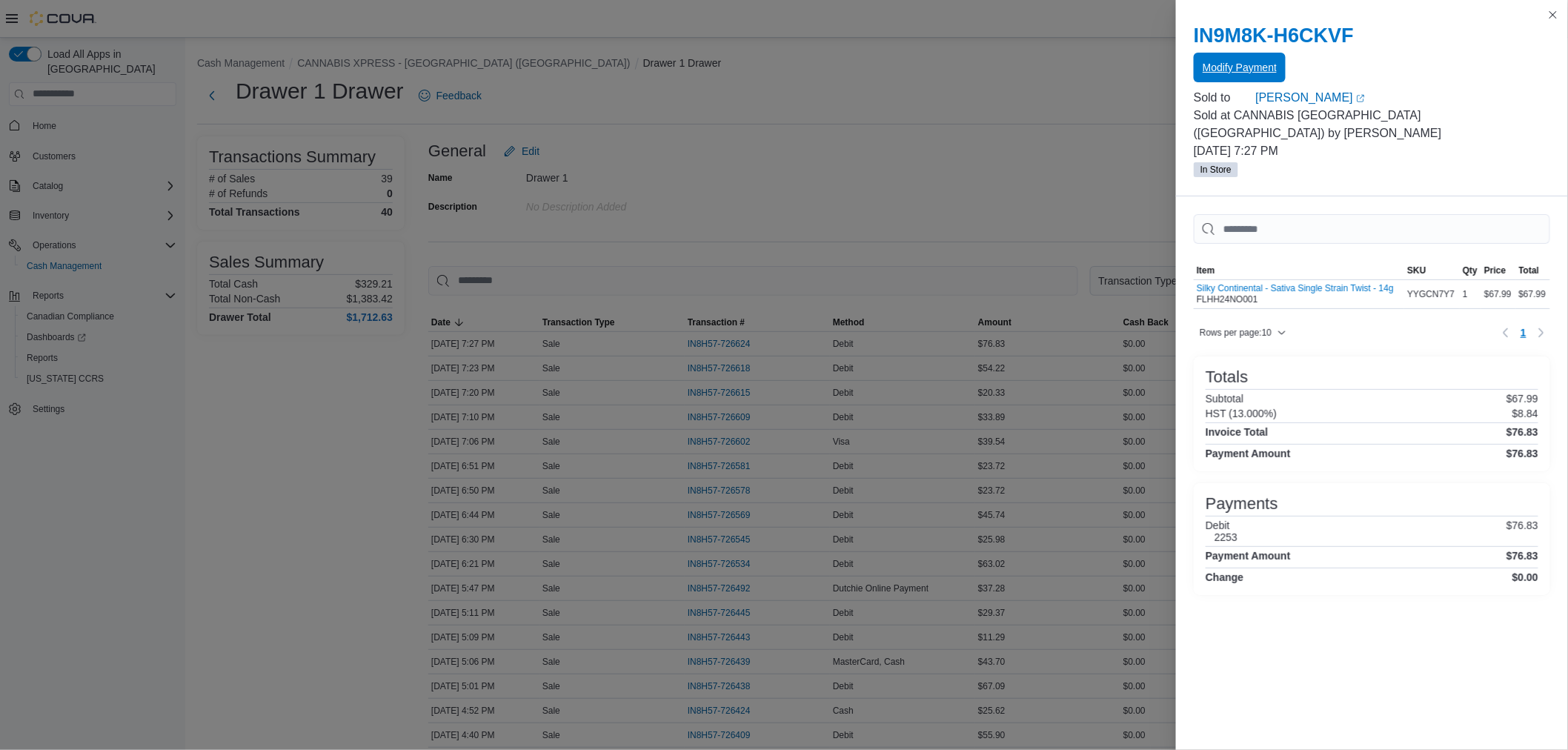
click at [1250, 69] on span "Modify Payment" at bounding box center [1240, 67] width 74 height 15
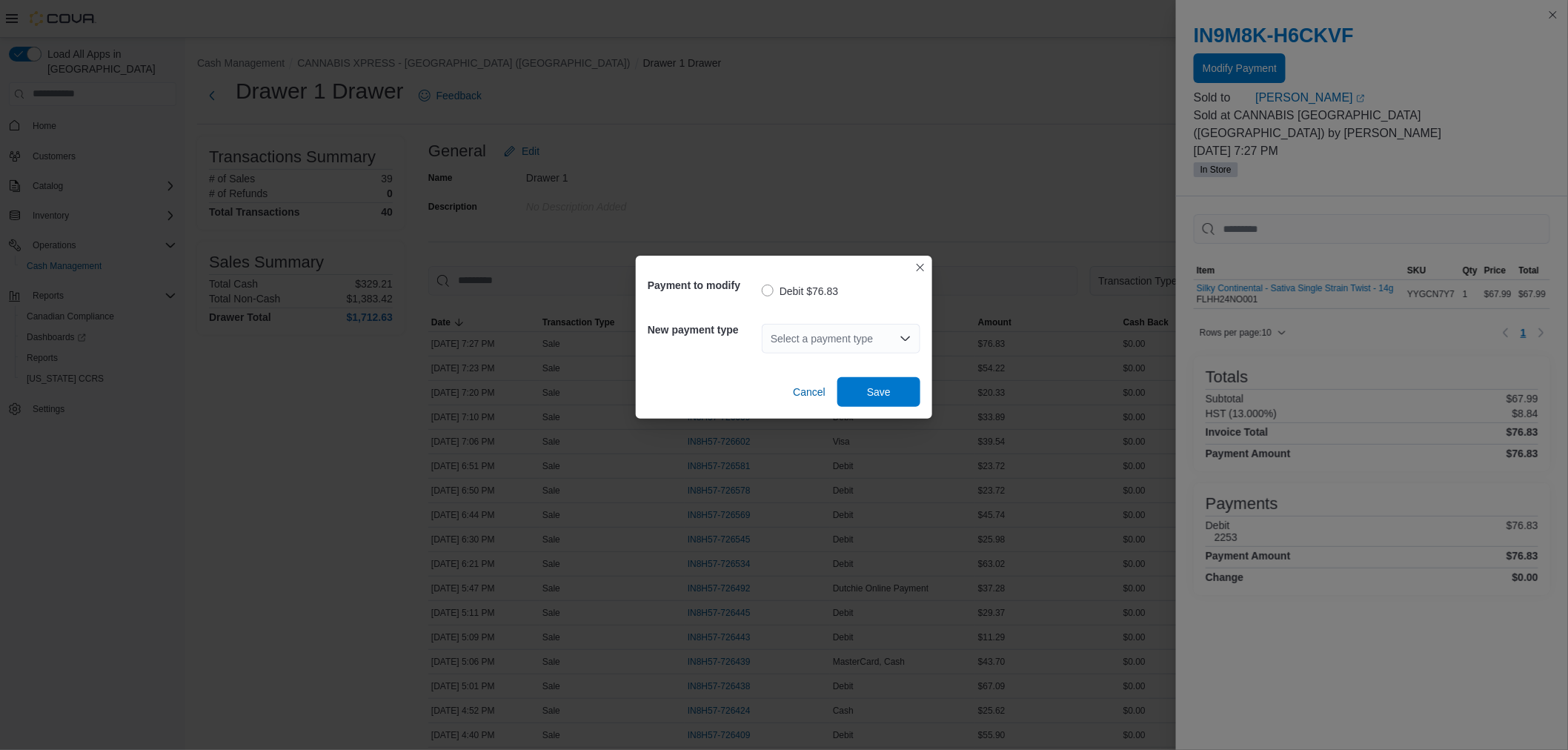
click at [831, 341] on div "Select a payment type" at bounding box center [841, 339] width 159 height 30
type input "***"
click at [830, 363] on span "Mas terCard" at bounding box center [849, 364] width 123 height 15
click at [883, 391] on span "Save" at bounding box center [879, 391] width 23 height 15
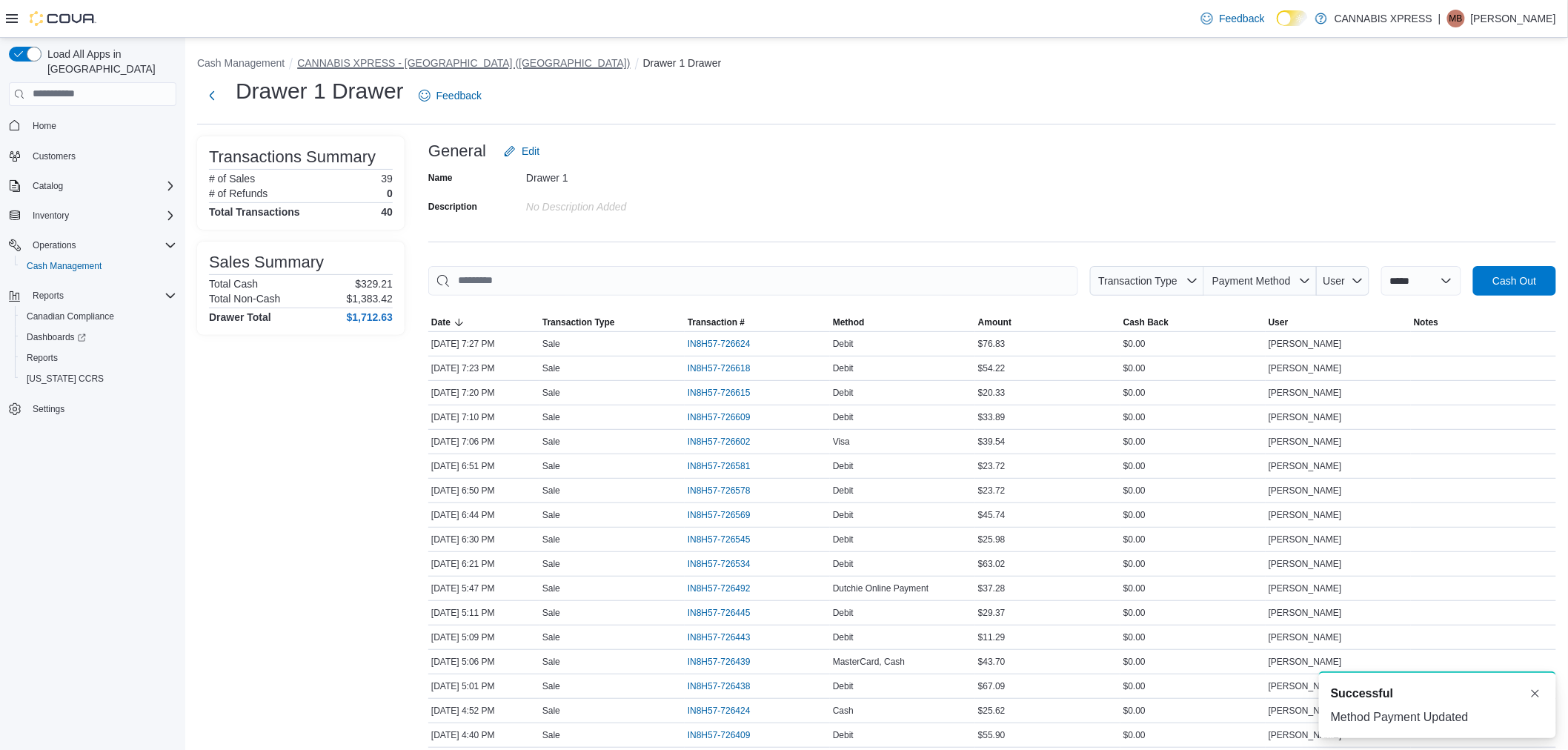
click at [425, 59] on button "CANNABIS XPRESS - [GEOGRAPHIC_DATA] ([GEOGRAPHIC_DATA])" at bounding box center [463, 63] width 332 height 12
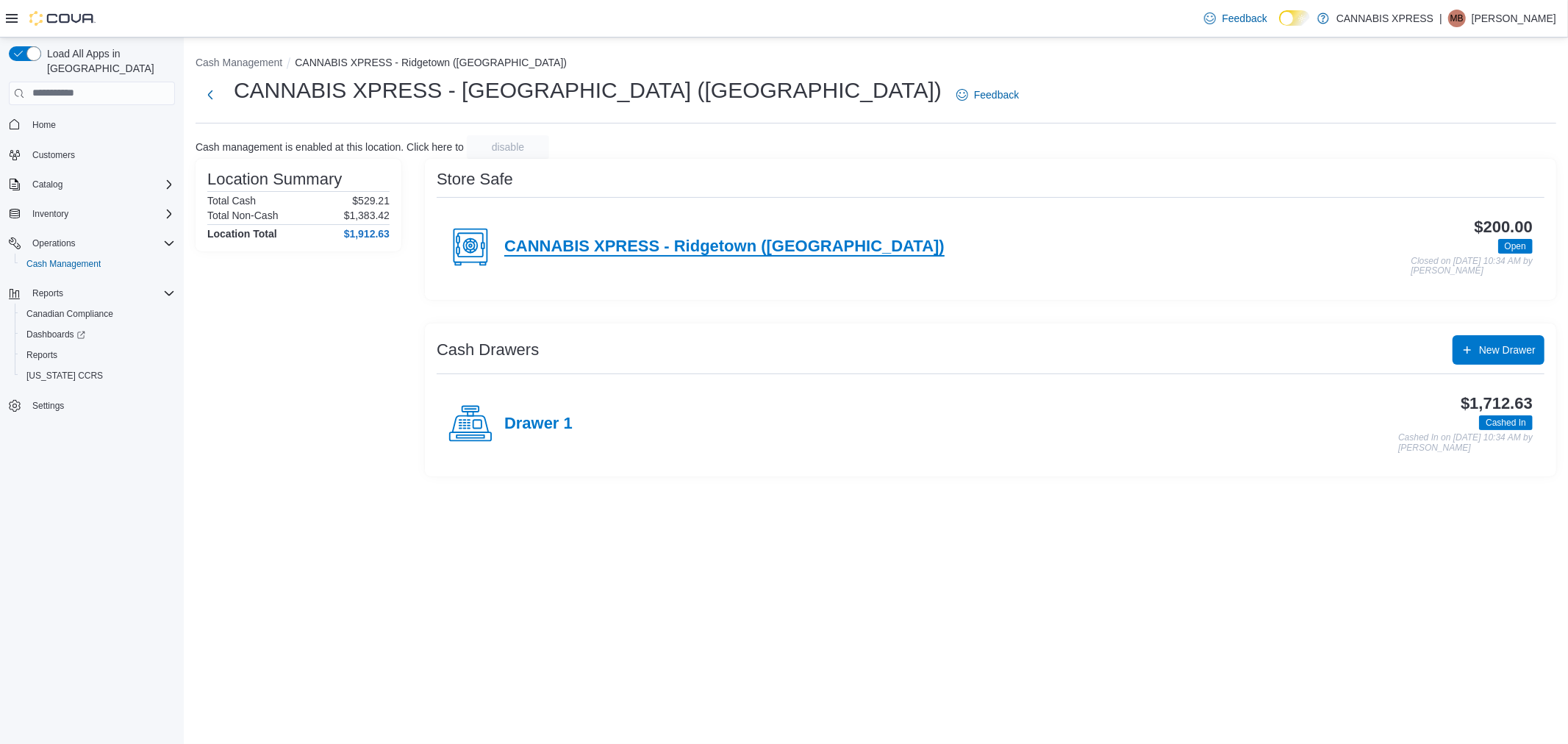
click at [721, 247] on h4 "CANNABIS XPRESS - Ridgetown ([GEOGRAPHIC_DATA])" at bounding box center [725, 247] width 441 height 19
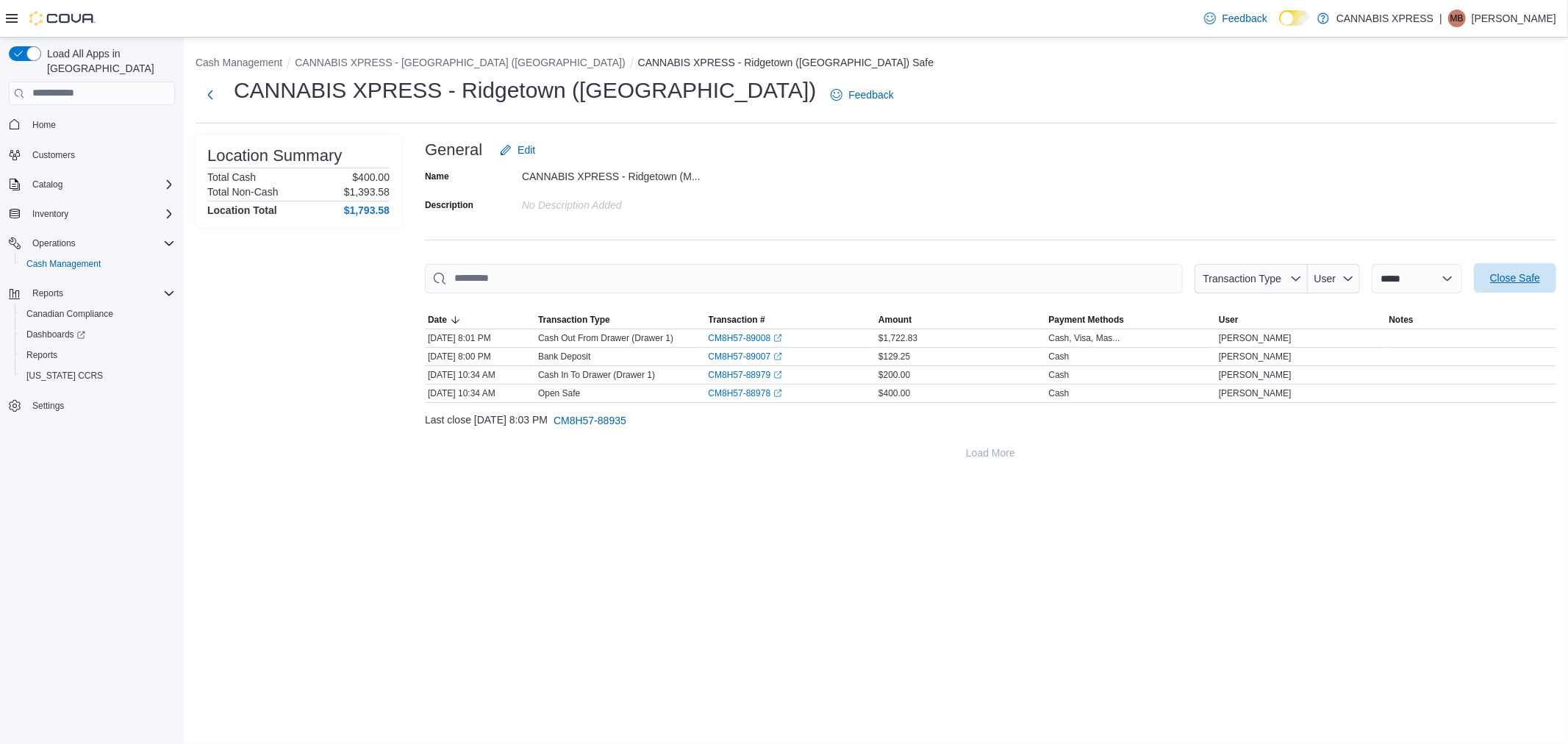
click at [1497, 266] on span "Close Safe" at bounding box center [1514, 278] width 64 height 29
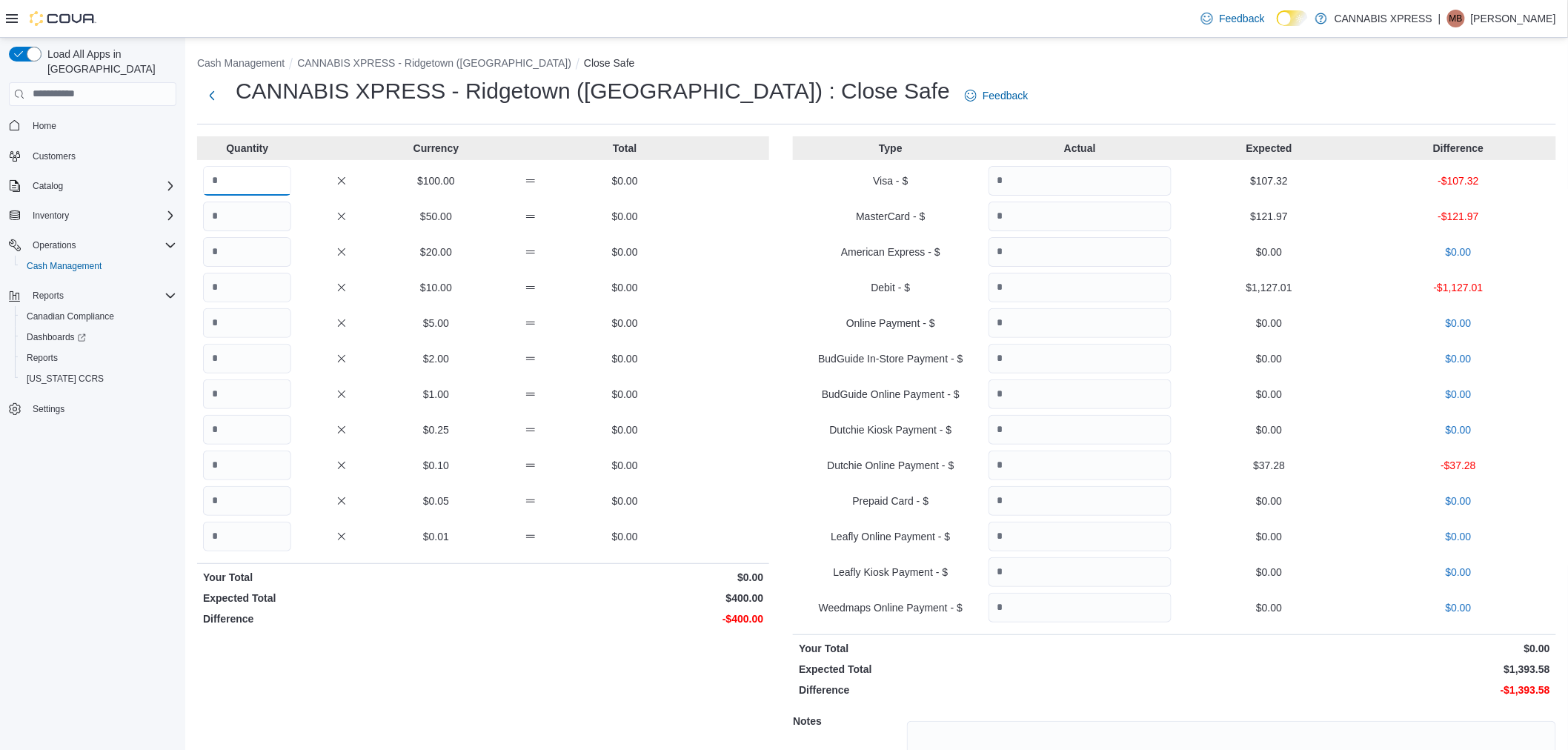
click at [248, 181] on input "Quantity" at bounding box center [247, 181] width 88 height 30
type input "*"
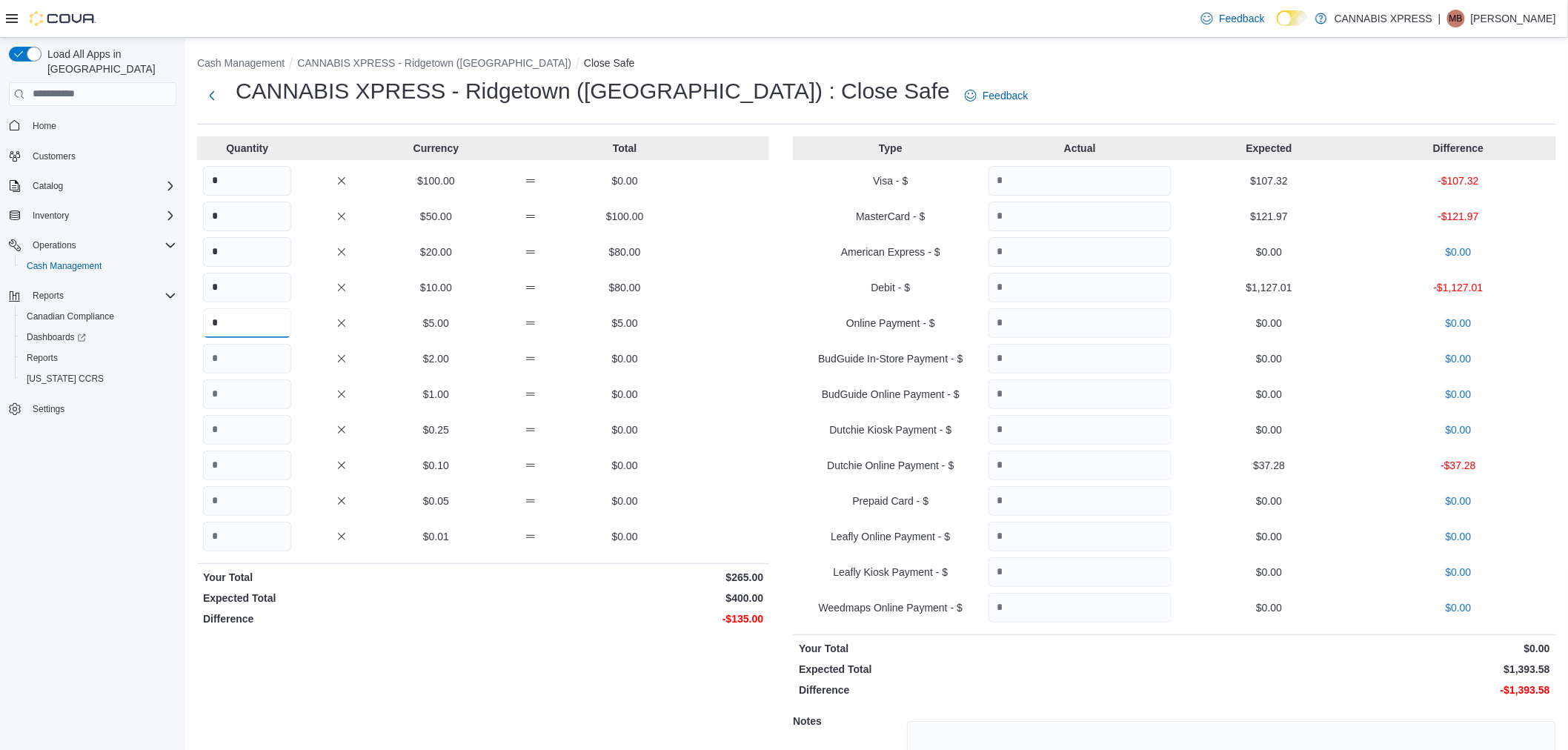
type input "**"
type input "*"
type input "**"
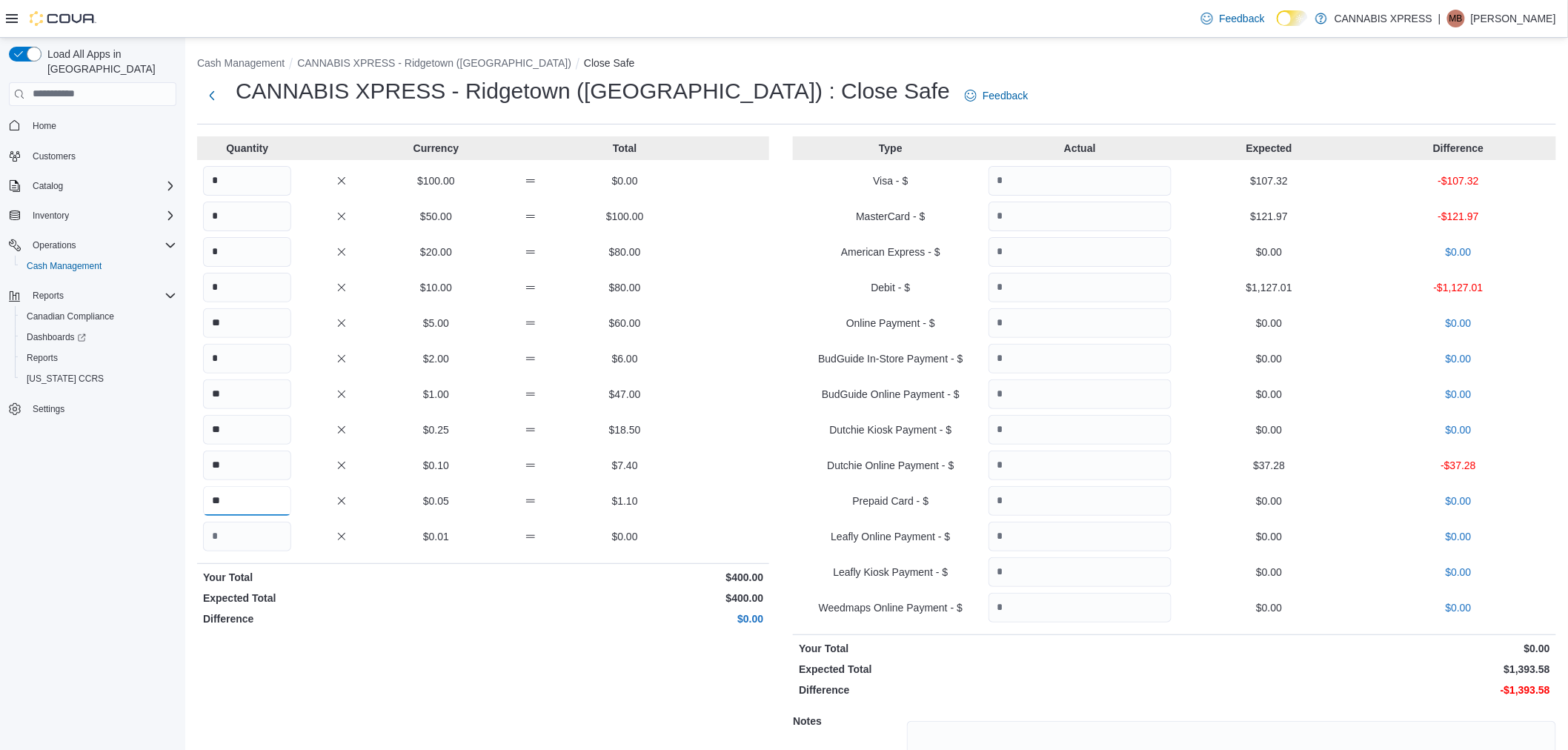
type input "**"
click at [1089, 186] on input "Quantity" at bounding box center [1080, 181] width 183 height 30
type input "******"
click at [1083, 219] on input "Quantity" at bounding box center [1080, 217] width 183 height 30
type input "******"
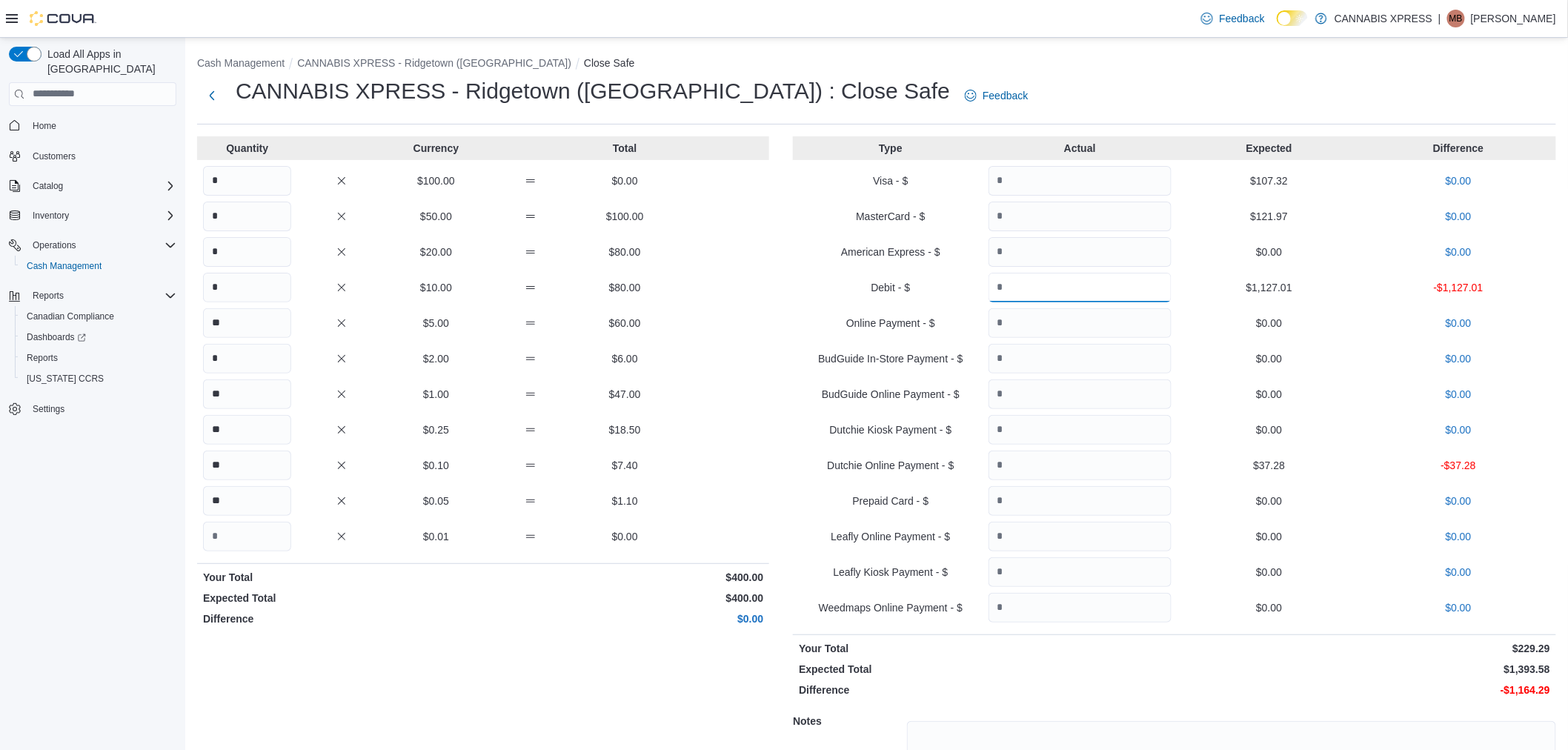
click at [1100, 285] on input "Quantity" at bounding box center [1080, 288] width 183 height 30
type input "*******"
click at [1149, 467] on input "Quantity" at bounding box center [1080, 465] width 183 height 30
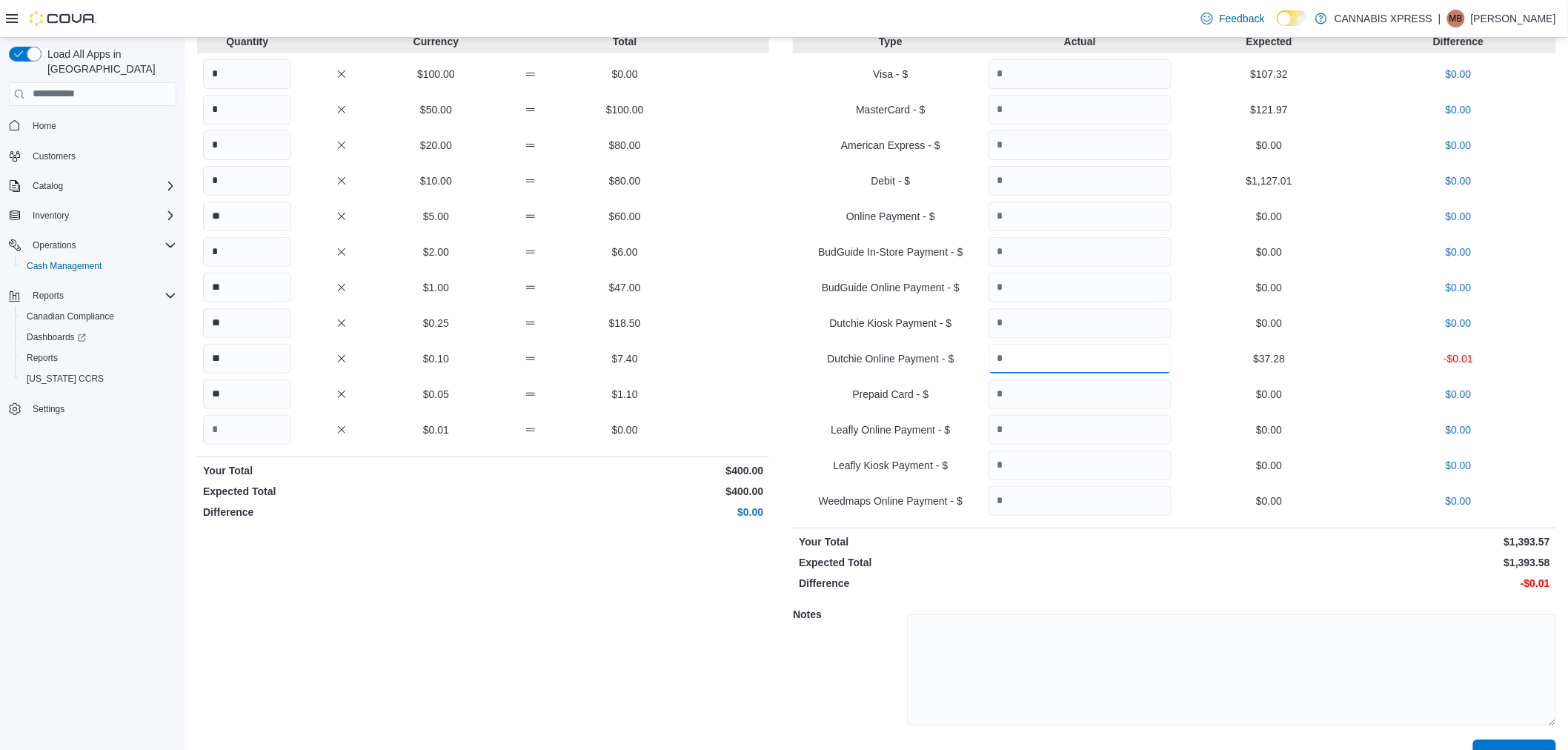
scroll to position [137, 0]
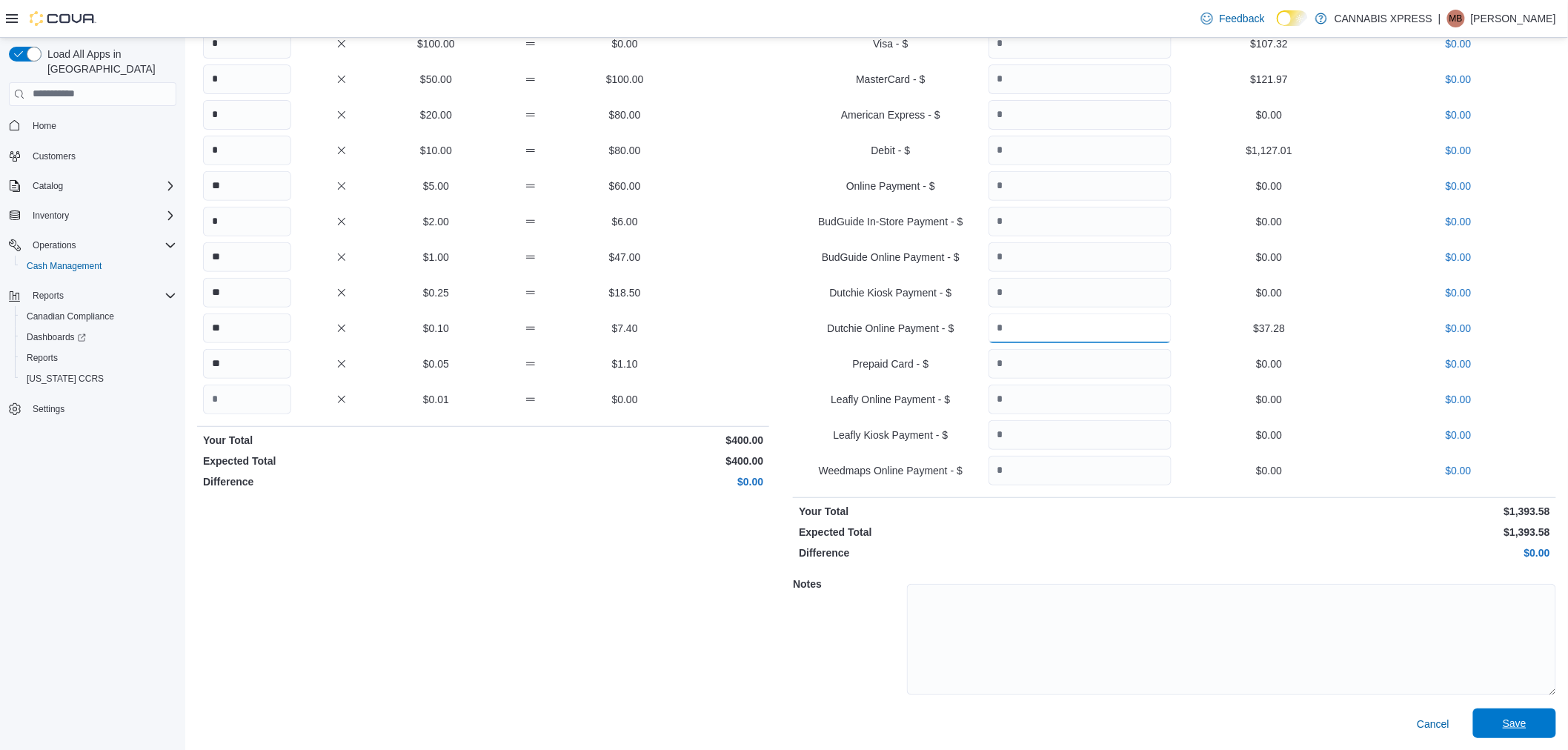
type input "*****"
click at [1512, 712] on span "Save" at bounding box center [1514, 723] width 65 height 30
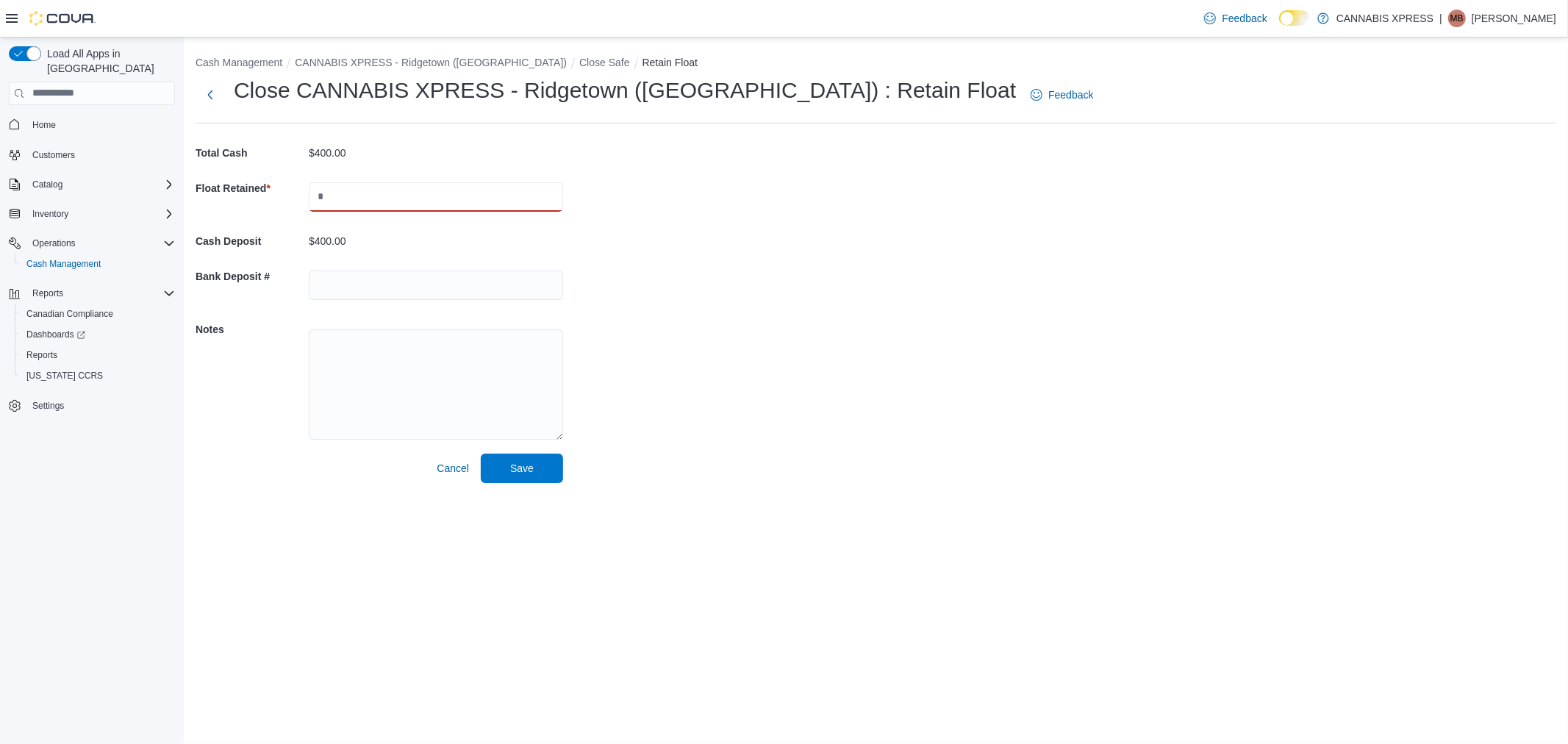
click at [389, 202] on input "text" at bounding box center [436, 197] width 254 height 29
type input "***"
click at [788, 163] on div "Cash Management CANNABIS XPRESS - Ridgetown (Main St) Close Safe Retain Float C…" at bounding box center [876, 265] width 1384 height 457
click at [539, 474] on span "Save" at bounding box center [521, 468] width 64 height 29
